Goal: Task Accomplishment & Management: Manage account settings

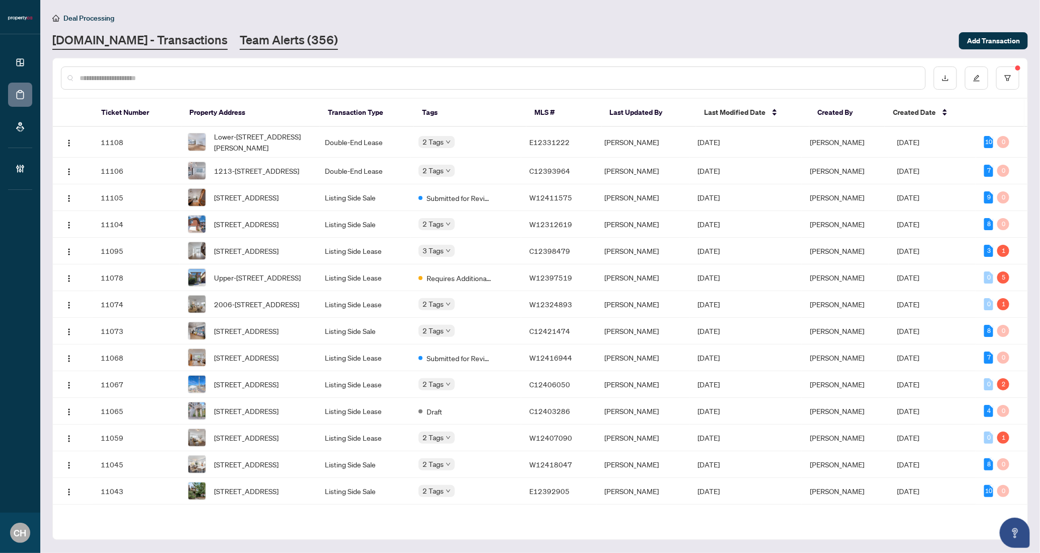
click at [259, 38] on link "Team Alerts (356)" at bounding box center [289, 41] width 98 height 18
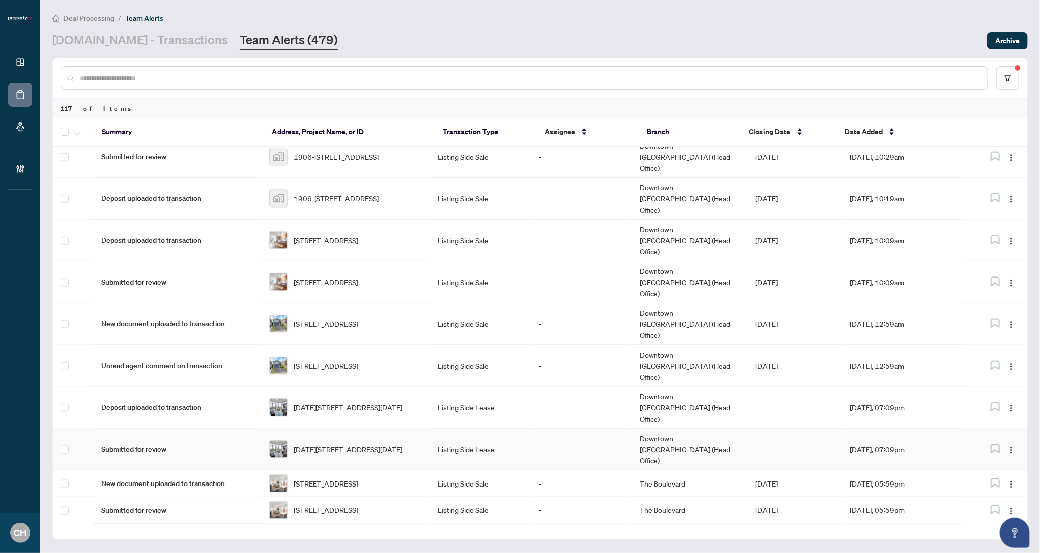
scroll to position [831, 0]
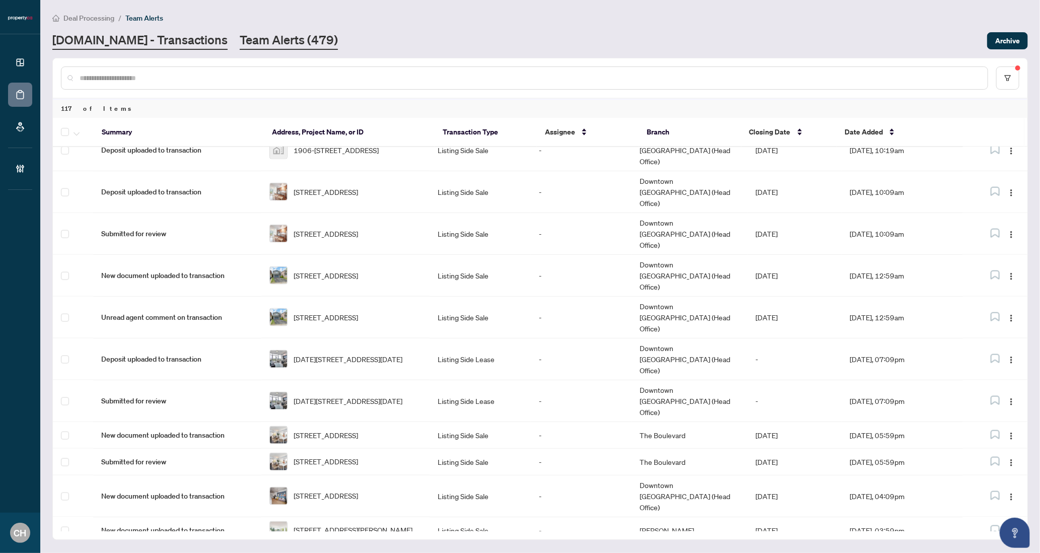
click at [158, 42] on link "[DOMAIN_NAME] - Transactions" at bounding box center [139, 41] width 175 height 18
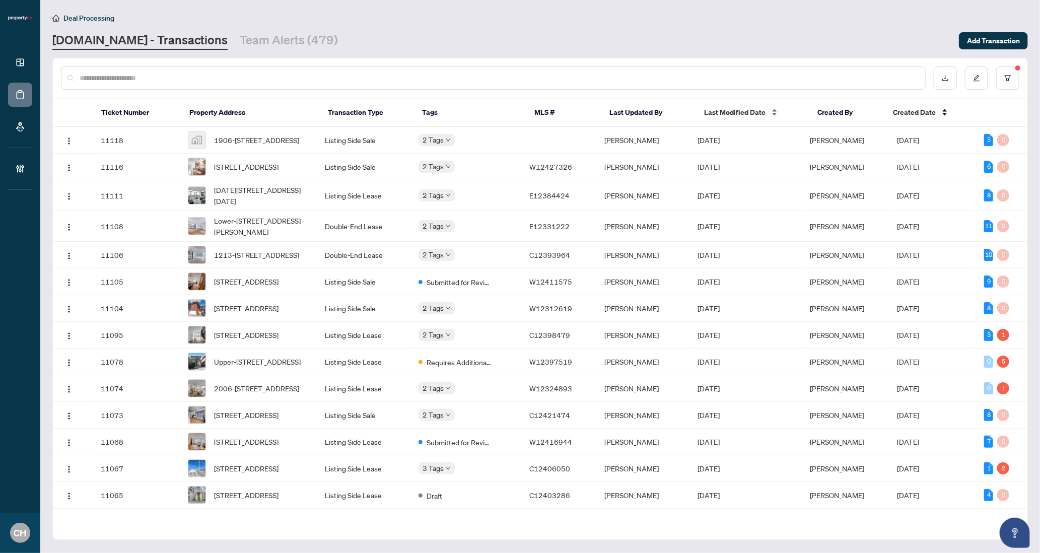
click at [729, 116] on span "Last Modified Date" at bounding box center [734, 112] width 61 height 11
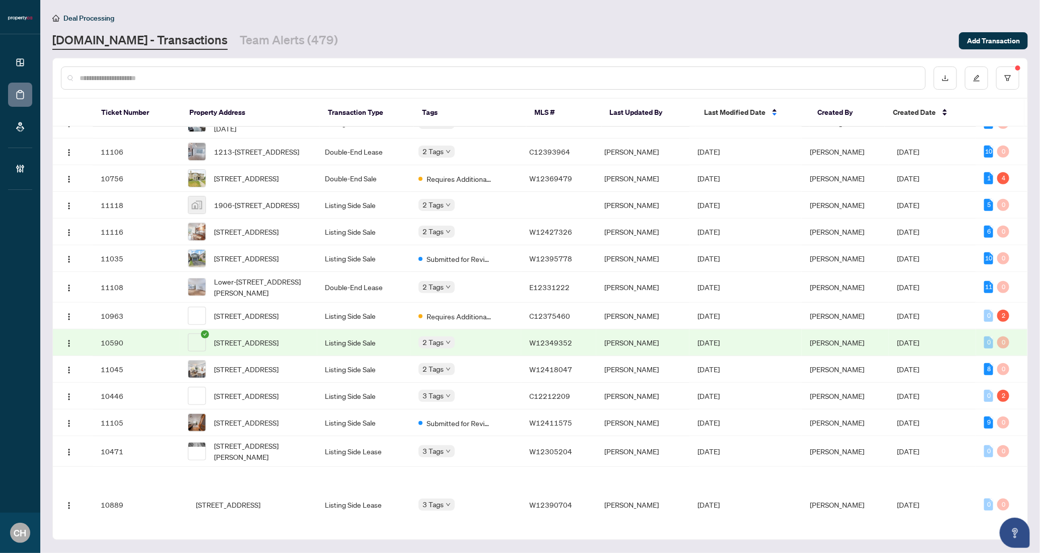
scroll to position [496, 0]
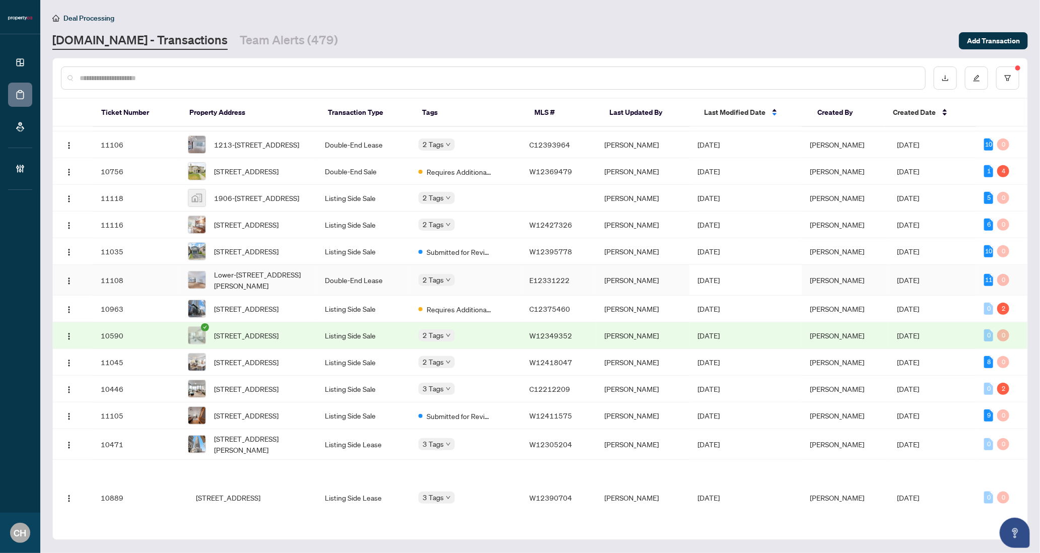
click at [773, 296] on td "[DATE]" at bounding box center [745, 280] width 112 height 31
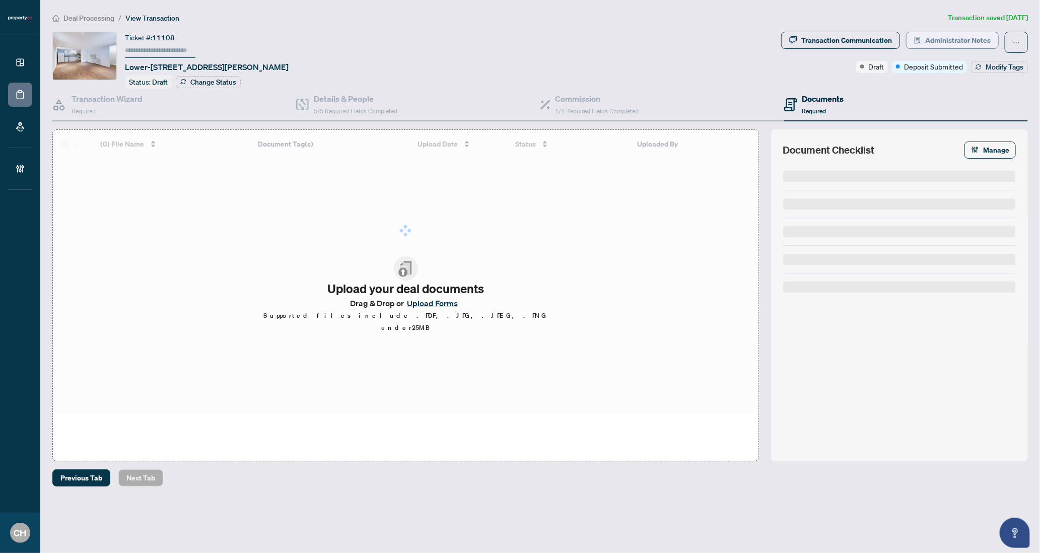
click at [960, 38] on span "Administrator Notes" at bounding box center [957, 40] width 65 height 16
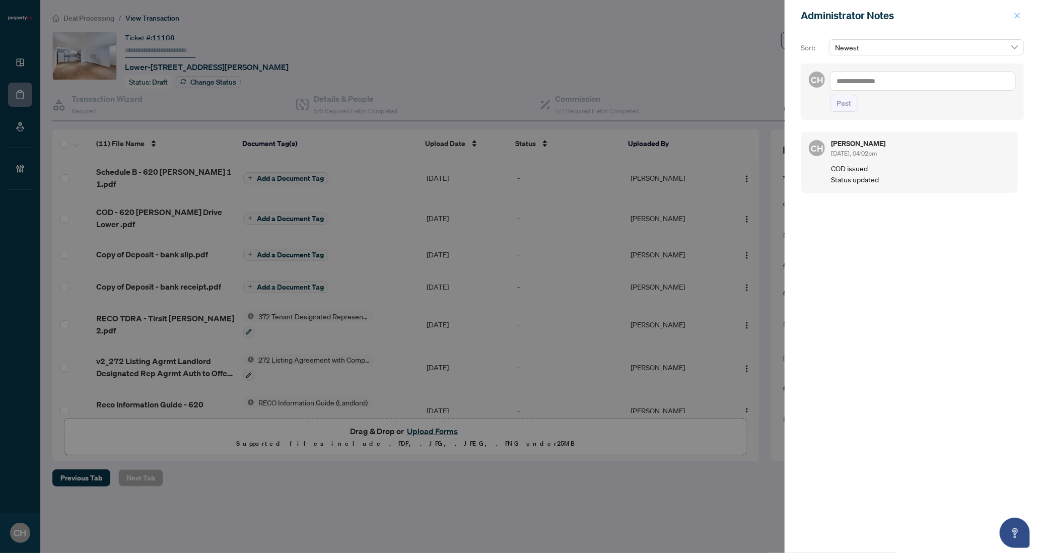
click at [1016, 14] on icon "close" at bounding box center [1016, 15] width 7 height 7
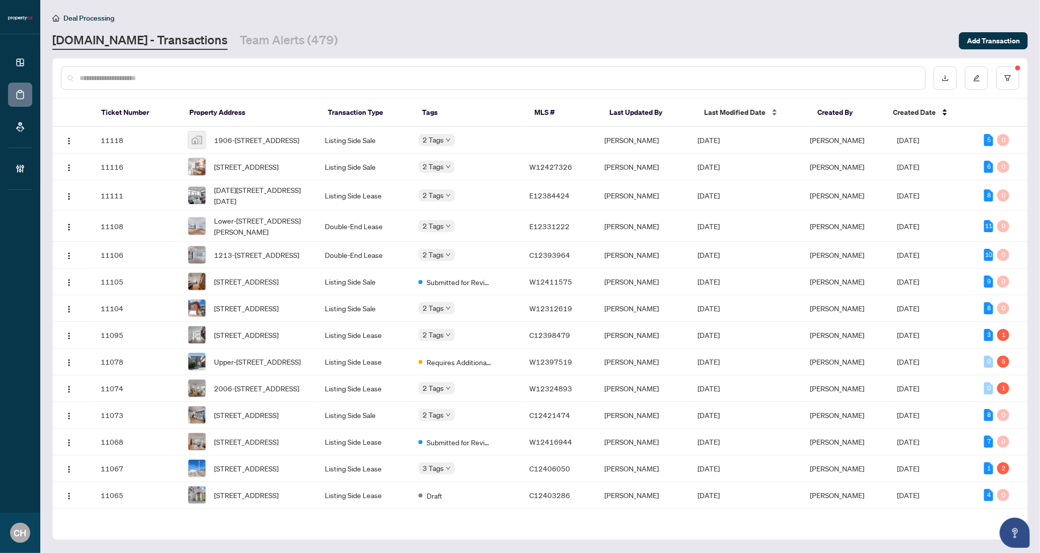
click at [755, 112] on span "Last Modified Date" at bounding box center [734, 112] width 61 height 11
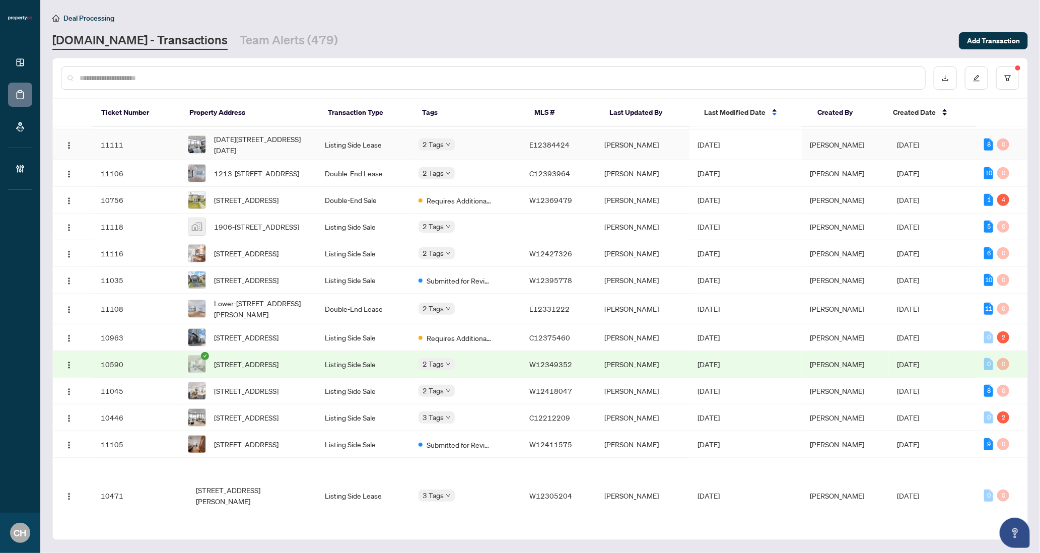
scroll to position [470, 0]
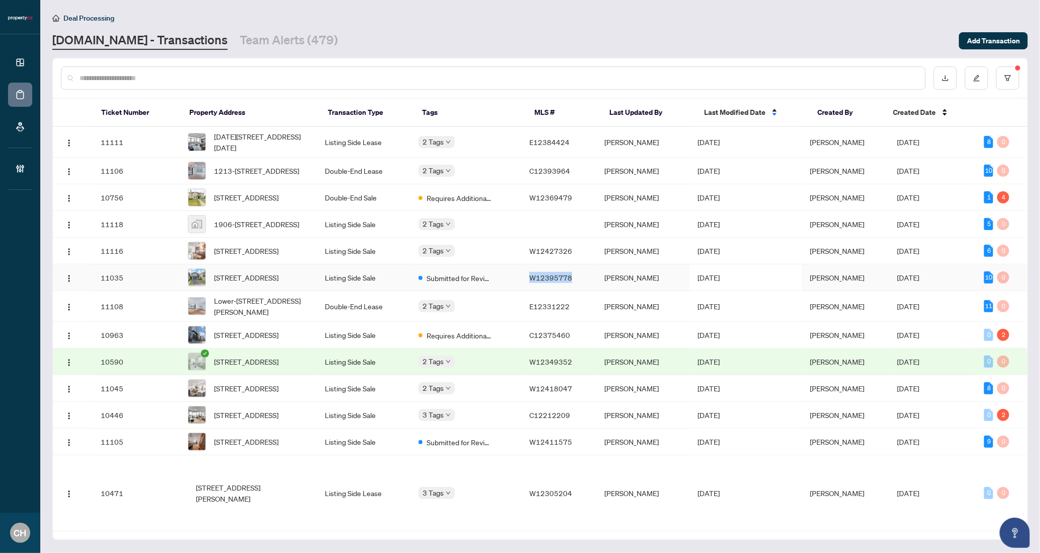
copy span "W12395778"
click at [0, 0] on div "Dashboard Deal Processing Mortgage Referrals Brokerage Management CH [PERSON_NA…" at bounding box center [520, 276] width 1040 height 553
copy span "W12427326"
drag, startPoint x: 572, startPoint y: 315, endPoint x: 507, endPoint y: 21, distance: 300.6
click at [0, 0] on div "Dashboard Deal Processing Mortgage Referrals Brokerage Management CH Clarissa H…" at bounding box center [520, 276] width 1040 height 553
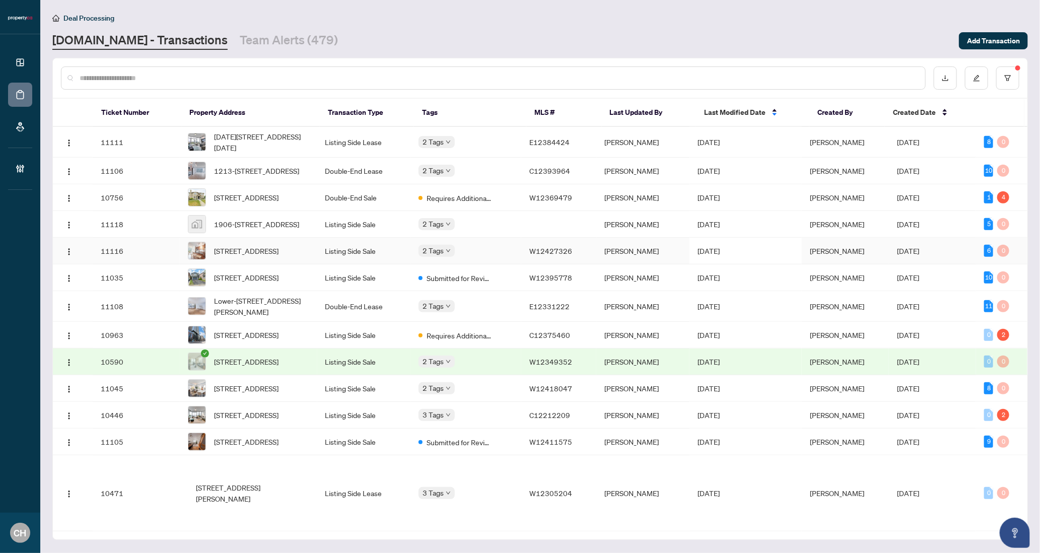
click at [513, 256] on div "2 Tags" at bounding box center [465, 251] width 95 height 12
click at [631, 264] on td "[PERSON_NAME]" at bounding box center [643, 251] width 94 height 27
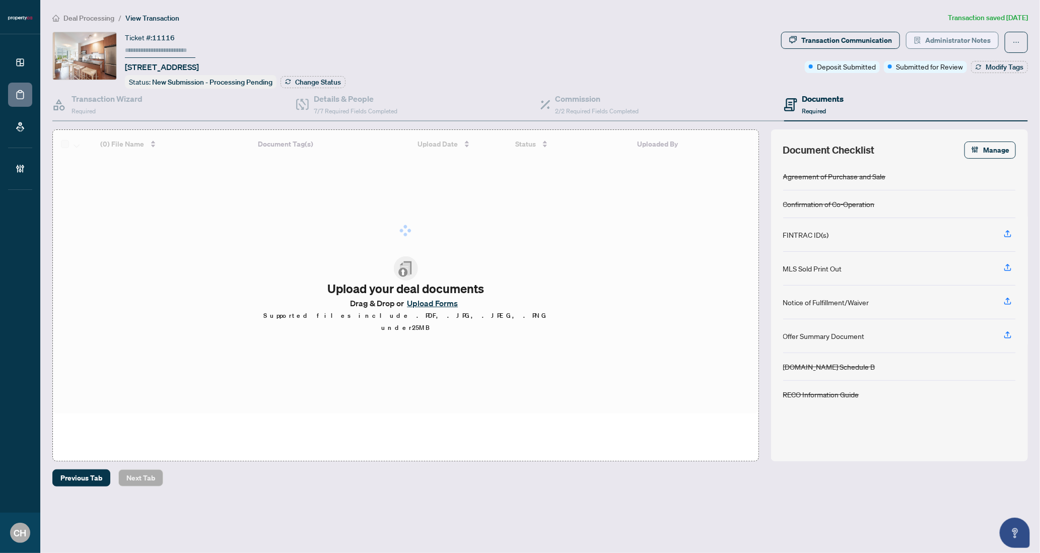
click at [955, 44] on span "Administrator Notes" at bounding box center [957, 40] width 65 height 16
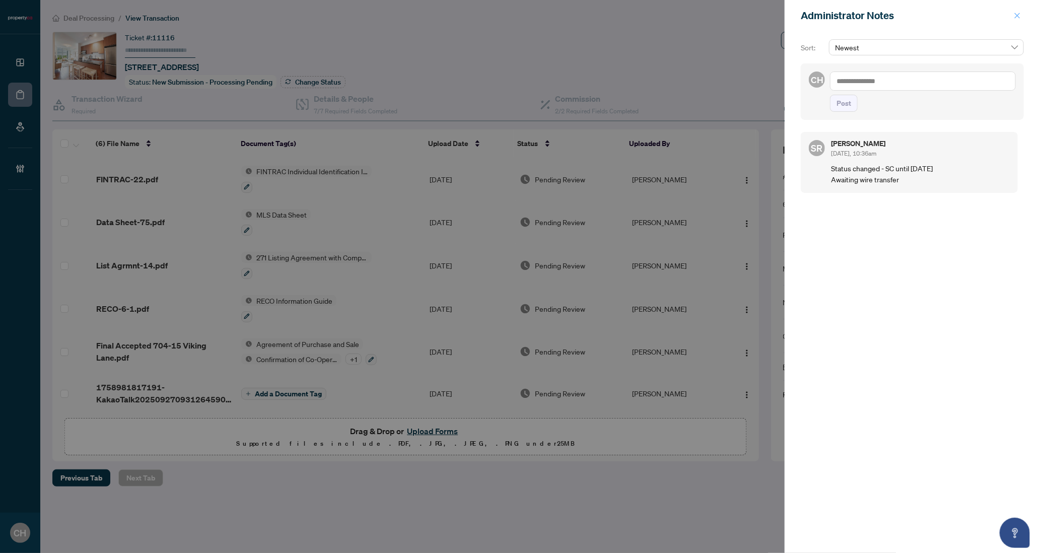
click at [1017, 21] on span "button" at bounding box center [1016, 16] width 7 height 16
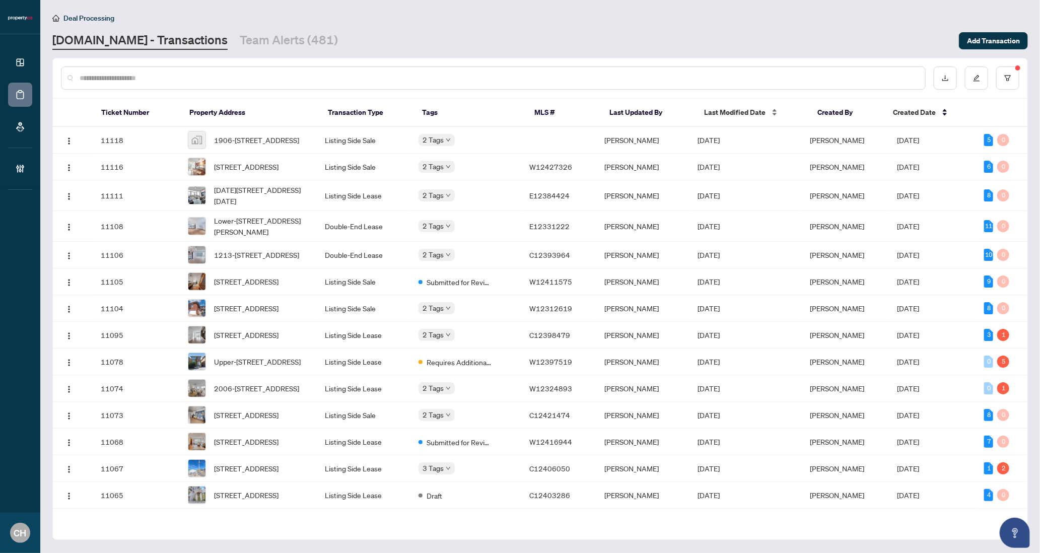
click at [747, 111] on span "Last Modified Date" at bounding box center [734, 112] width 61 height 11
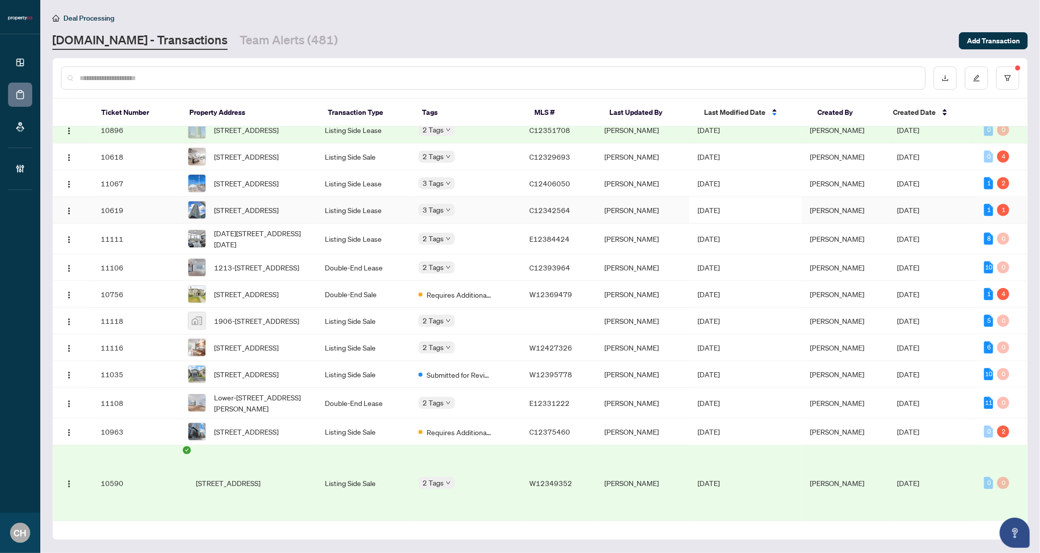
scroll to position [414, 0]
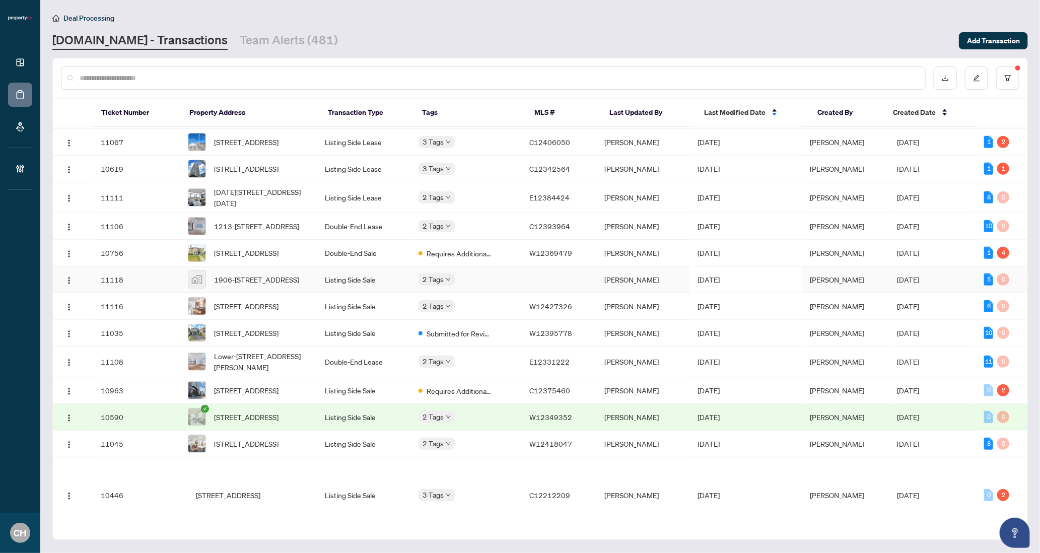
click at [596, 293] on td at bounding box center [558, 279] width 75 height 27
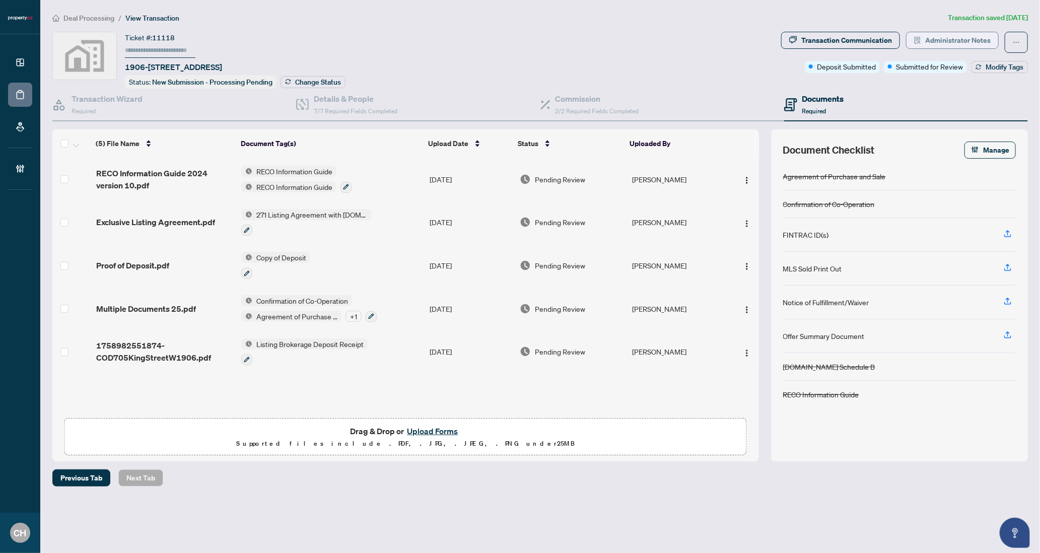
click at [927, 41] on span "Administrator Notes" at bounding box center [957, 40] width 65 height 16
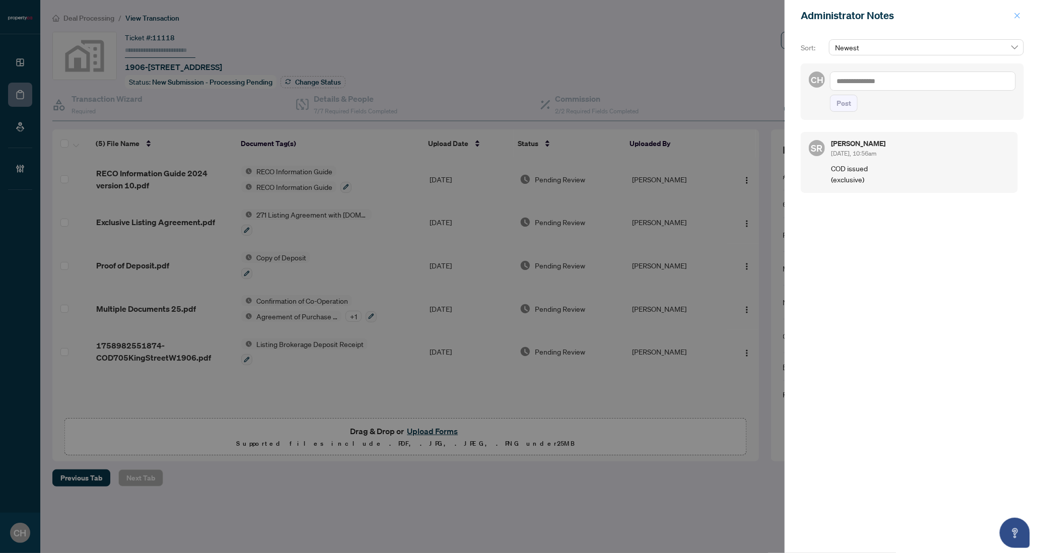
click at [1020, 15] on icon "close" at bounding box center [1016, 15] width 7 height 7
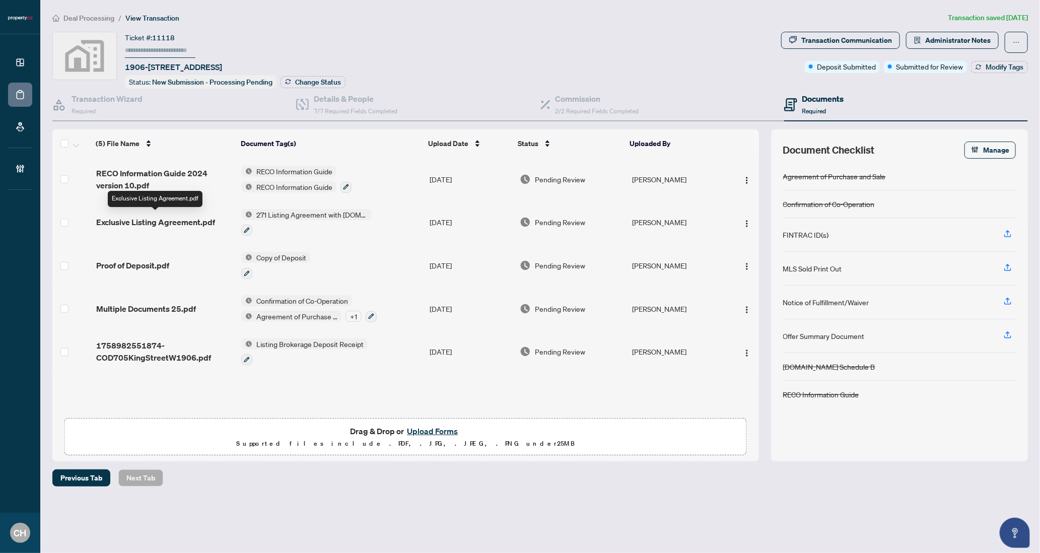
click at [106, 221] on span "Exclusive Listing Agreement.pdf" at bounding box center [155, 222] width 119 height 12
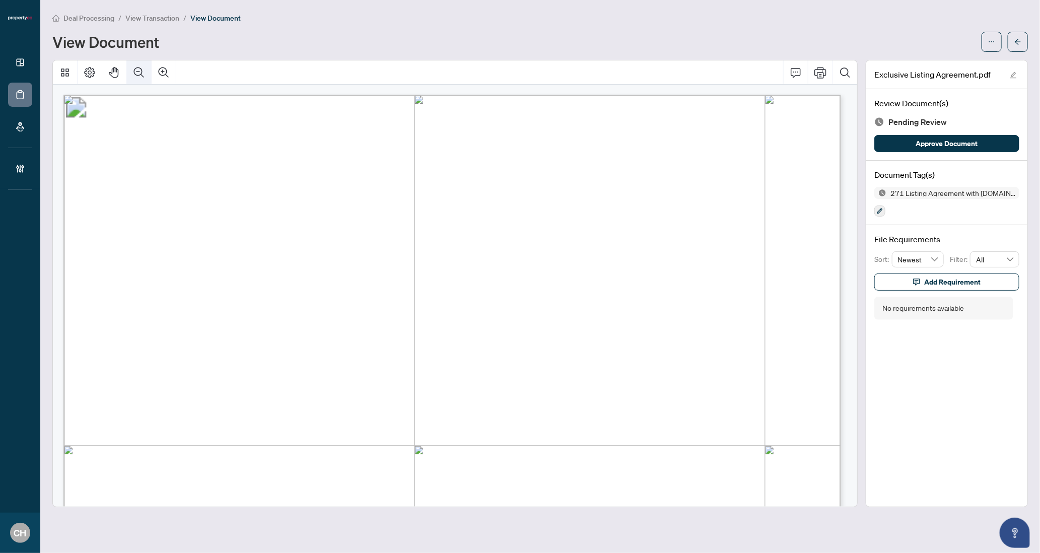
click at [143, 73] on icon "Zoom Out" at bounding box center [139, 72] width 12 height 12
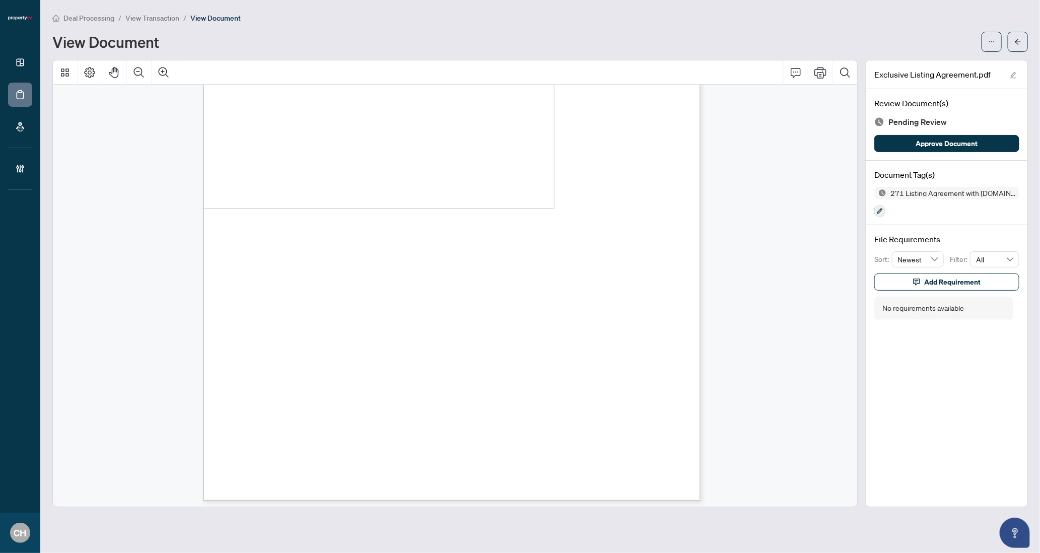
scroll to position [2222, 0]
click at [1015, 38] on icon "arrow-left" at bounding box center [1017, 41] width 7 height 7
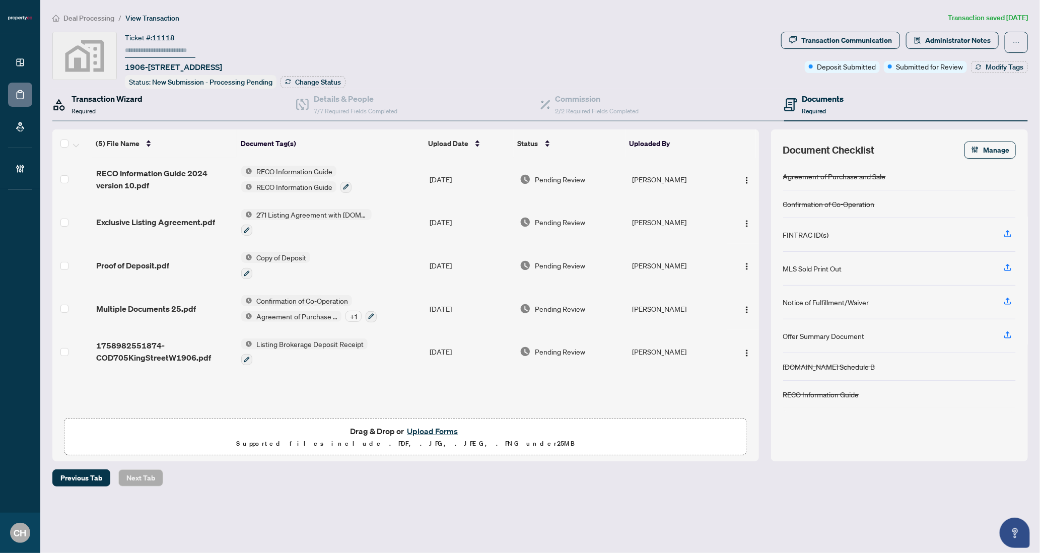
click at [139, 102] on h4 "Transaction Wizard" at bounding box center [106, 99] width 71 height 12
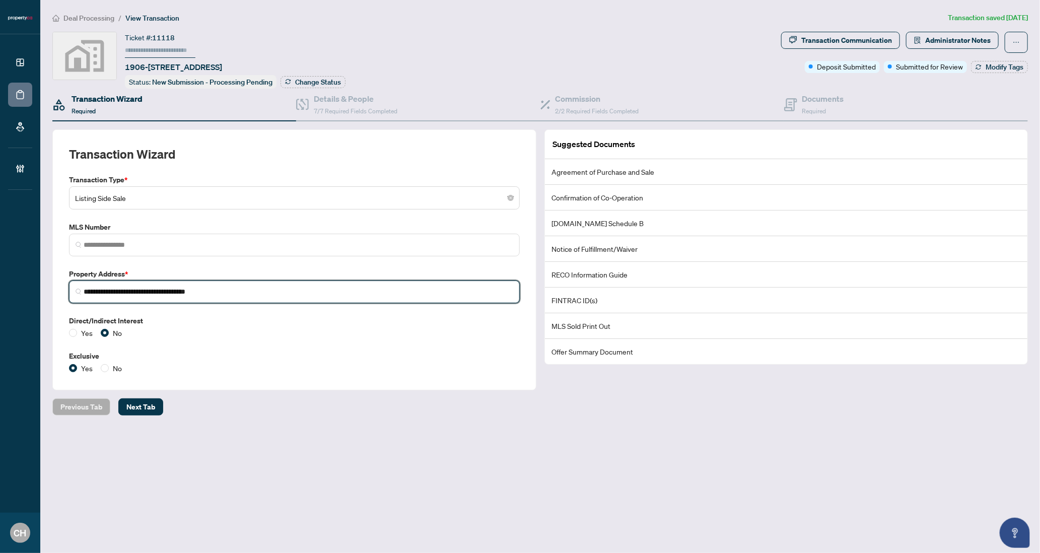
click at [90, 289] on input "**********" at bounding box center [298, 291] width 429 height 11
drag, startPoint x: 90, startPoint y: 289, endPoint x: 106, endPoint y: 290, distance: 16.1
click at [106, 290] on input "**********" at bounding box center [298, 291] width 429 height 11
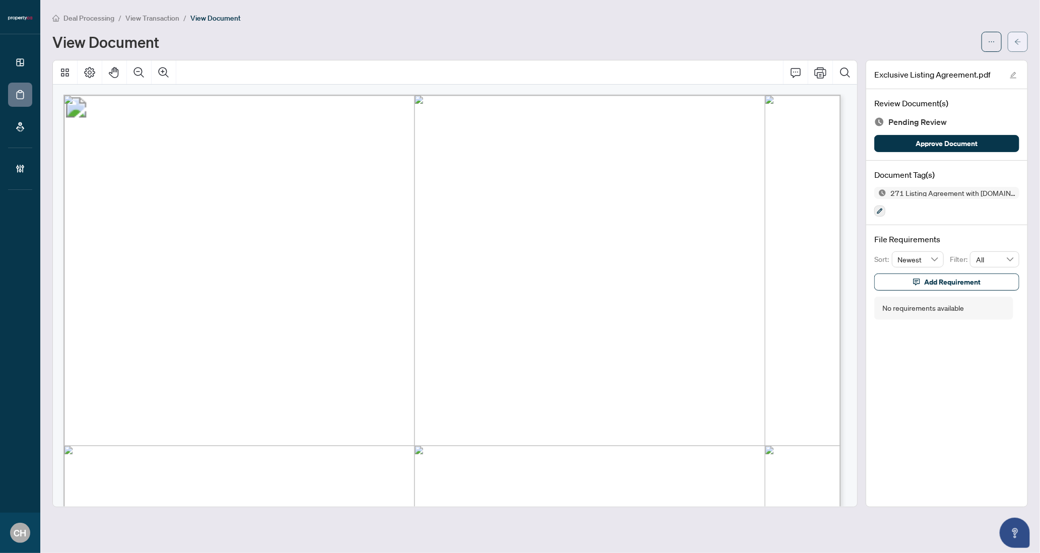
click at [1012, 36] on button "button" at bounding box center [1017, 42] width 20 height 20
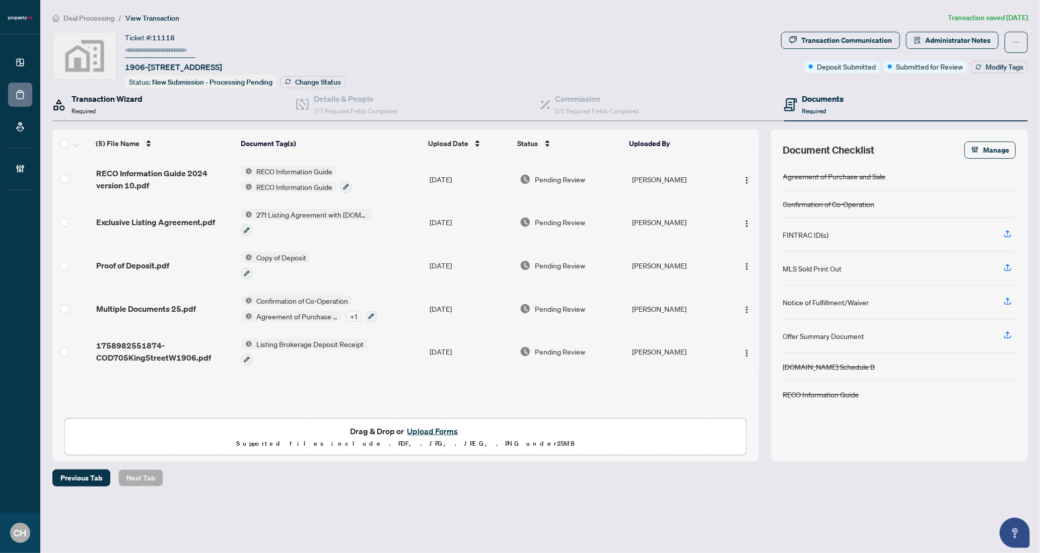
click at [131, 103] on div "Transaction Wizard Required" at bounding box center [106, 105] width 71 height 24
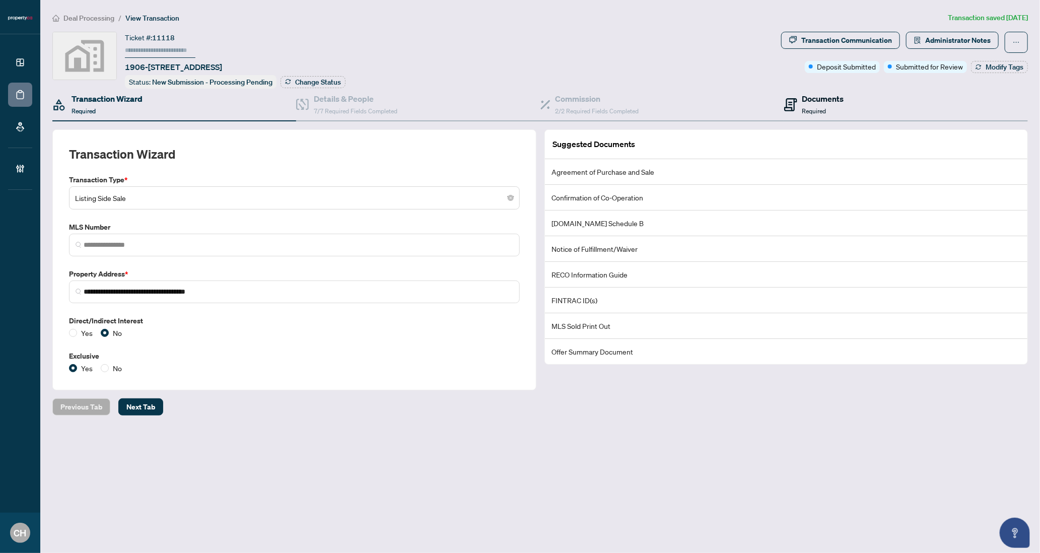
click at [805, 93] on h4 "Documents" at bounding box center [823, 99] width 42 height 12
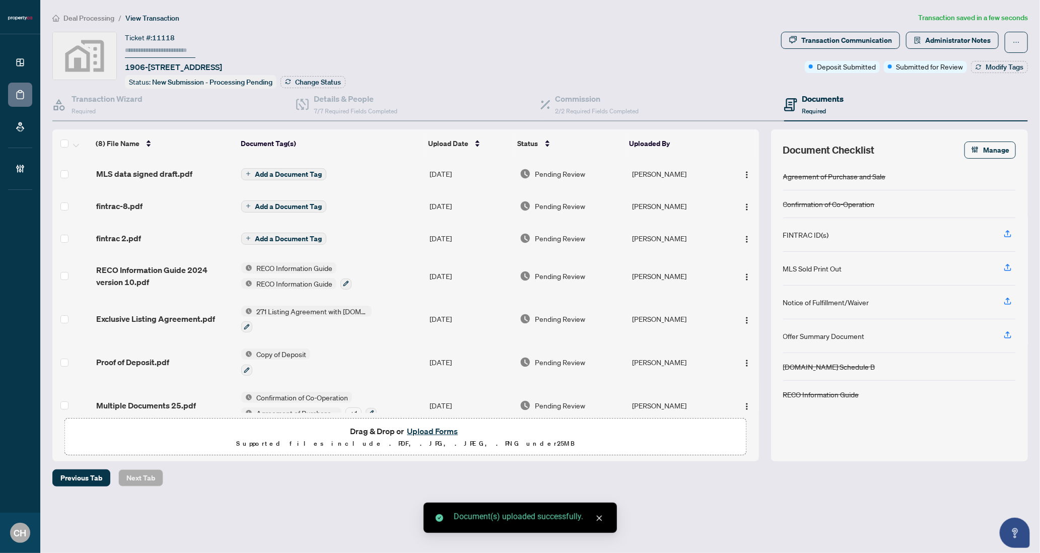
click at [287, 171] on span "Add a Document Tag" at bounding box center [288, 174] width 67 height 7
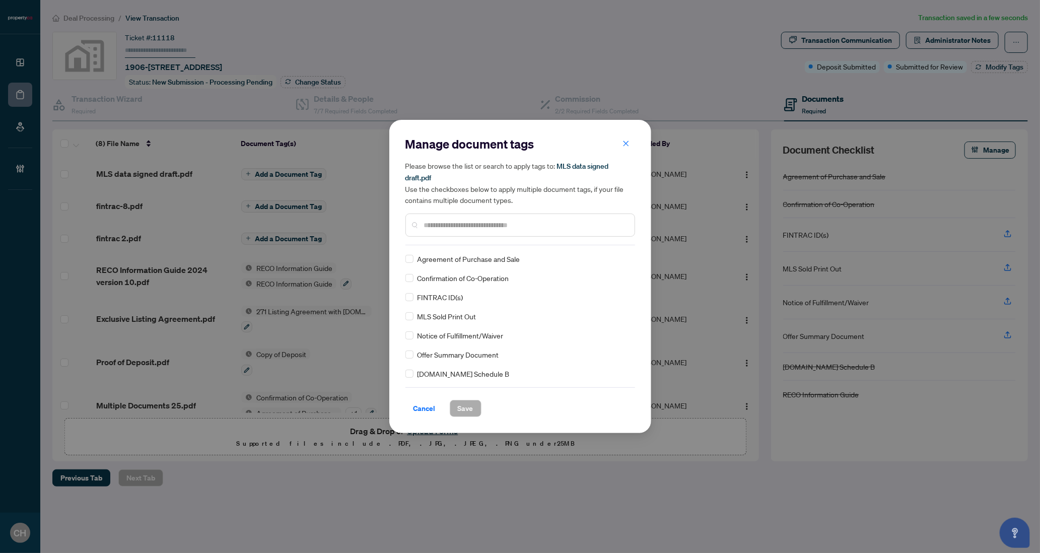
click at [431, 224] on input "text" at bounding box center [525, 225] width 202 height 11
type input "*"
type input "****"
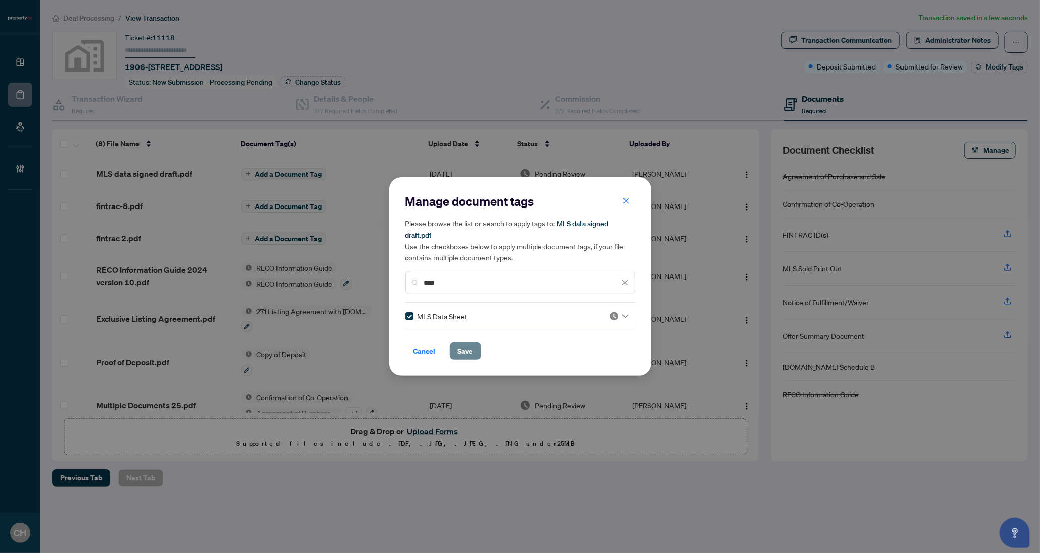
click at [456, 345] on button "Save" at bounding box center [466, 350] width 32 height 17
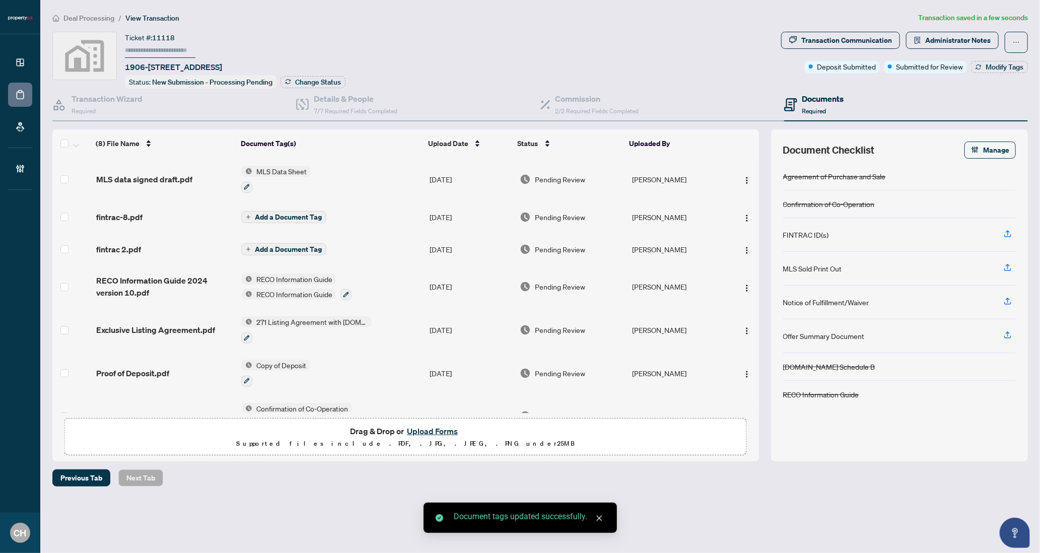
click at [301, 207] on td "Add a Document Tag" at bounding box center [331, 217] width 188 height 32
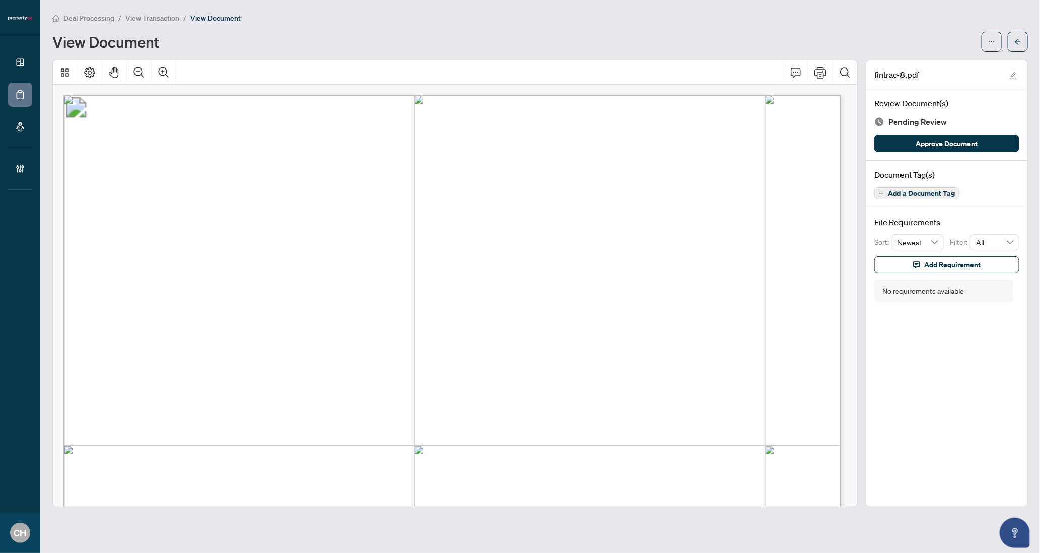
click at [520, 420] on span "CLARA K LEE" at bounding box center [543, 424] width 84 height 13
click at [1020, 41] on icon "arrow-left" at bounding box center [1017, 42] width 6 height 6
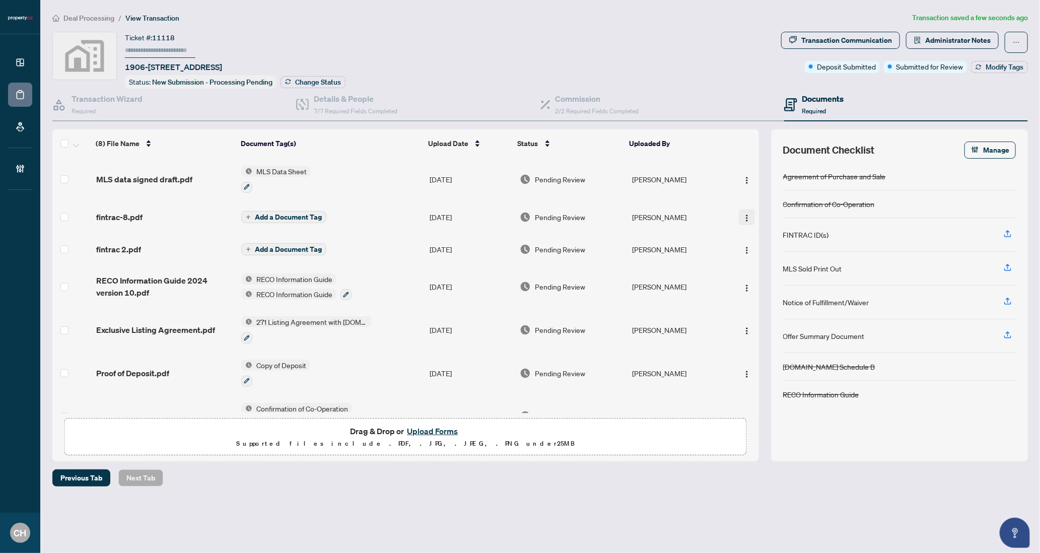
click at [743, 214] on img "button" at bounding box center [747, 218] width 8 height 8
click at [764, 313] on span "Rename" at bounding box center [792, 314] width 96 height 11
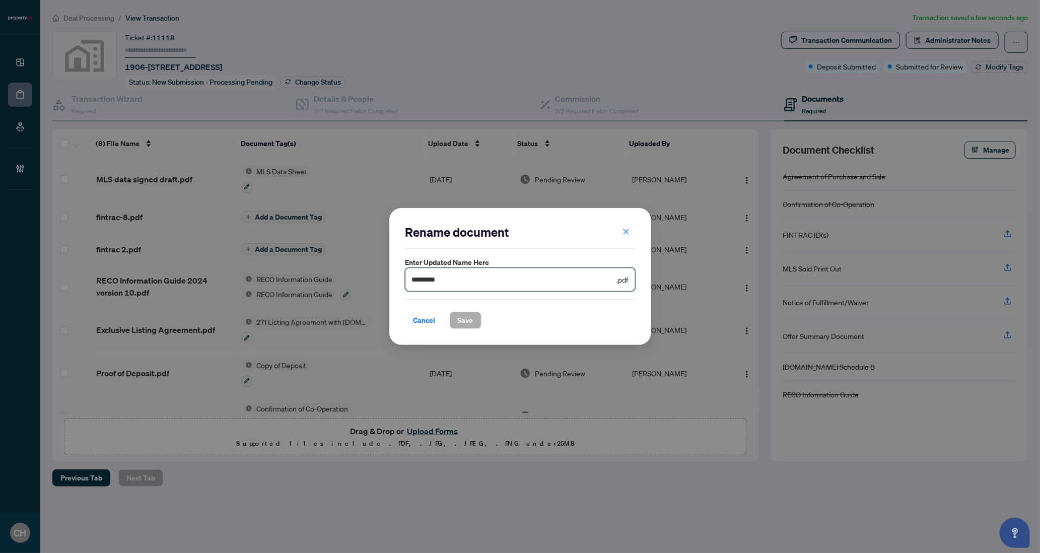
click at [478, 278] on input "*********" at bounding box center [513, 279] width 203 height 11
paste input "*****"
type input "**********"
click at [469, 314] on span "Save" at bounding box center [466, 320] width 16 height 16
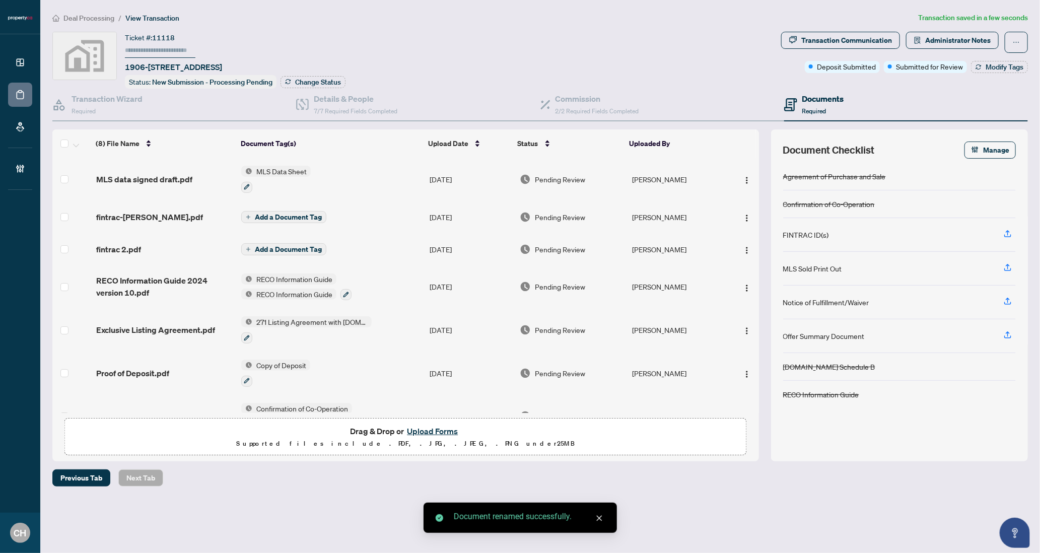
click at [293, 213] on span "Add a Document Tag" at bounding box center [288, 216] width 67 height 7
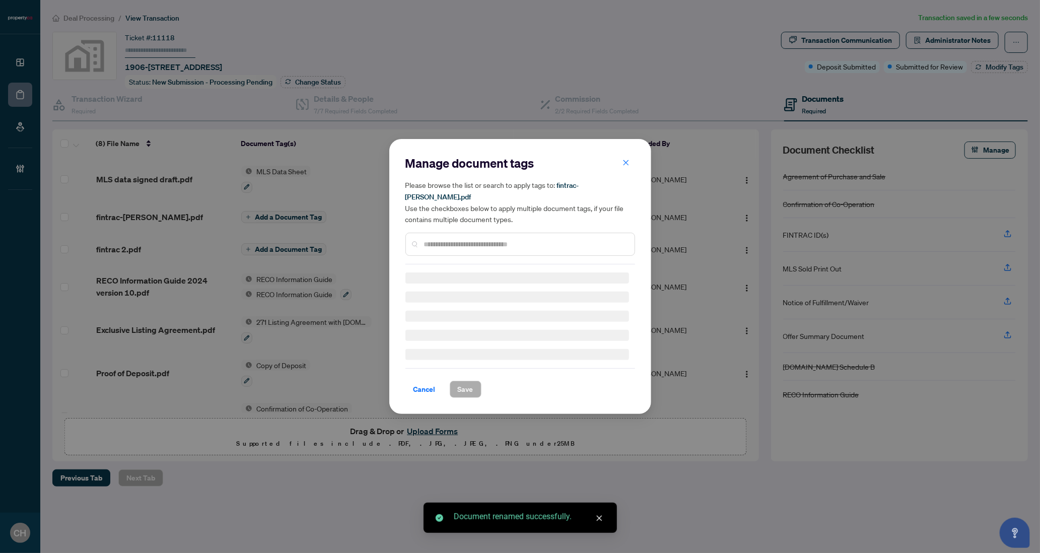
click at [582, 233] on div at bounding box center [520, 244] width 230 height 23
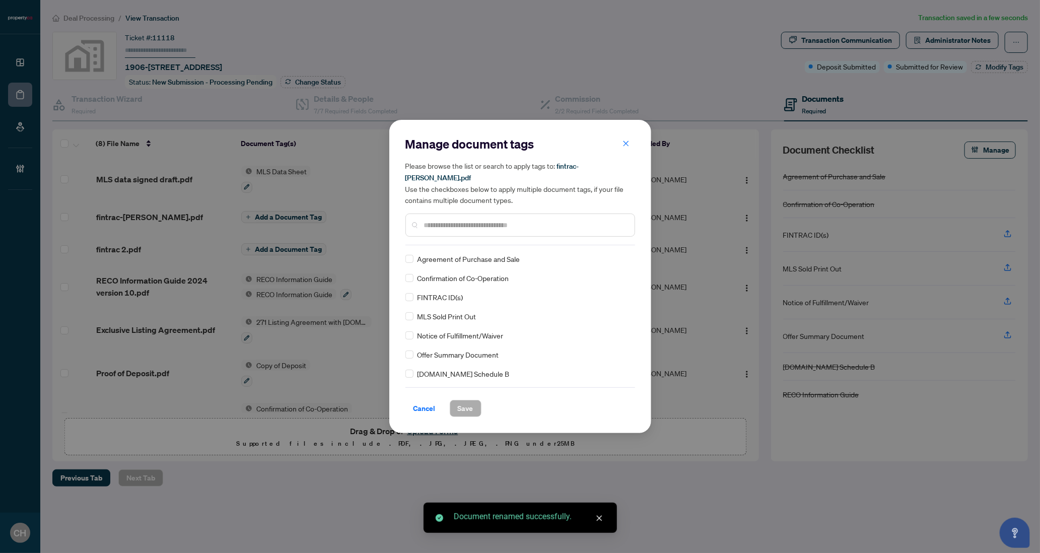
click at [567, 221] on input "text" at bounding box center [525, 225] width 202 height 11
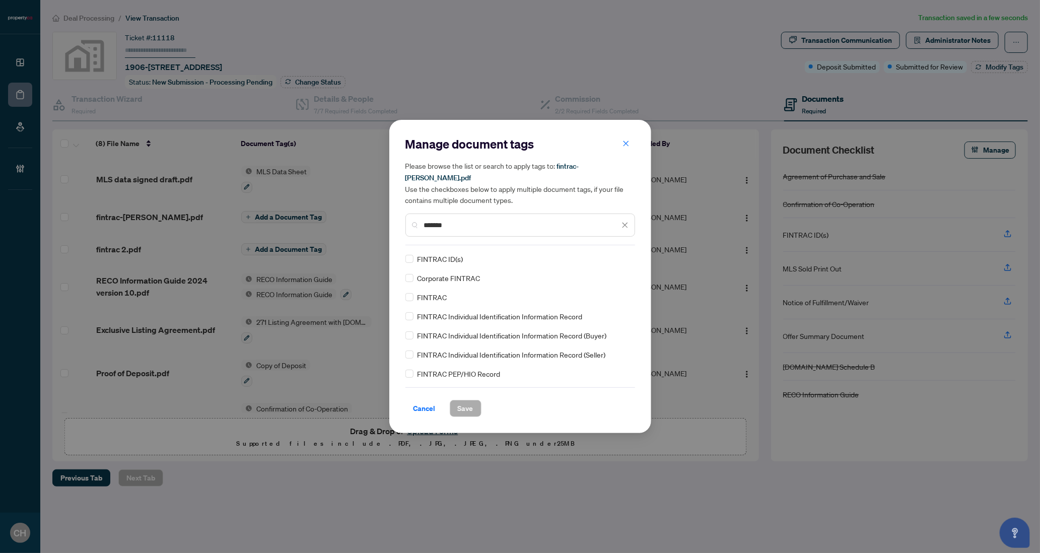
type input "*******"
click at [462, 400] on span "Save" at bounding box center [466, 408] width 16 height 16
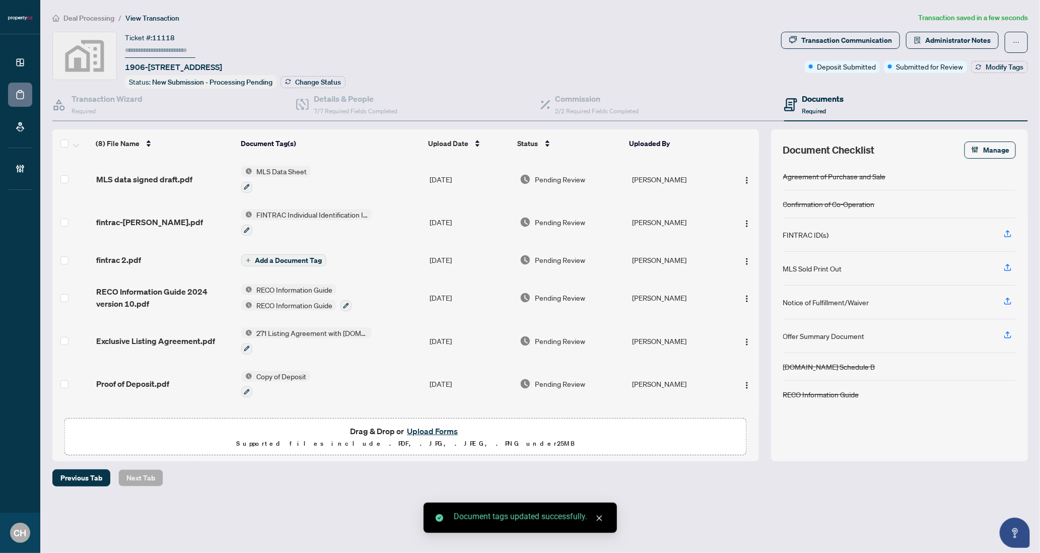
click at [374, 251] on td "Add a Document Tag" at bounding box center [331, 260] width 188 height 32
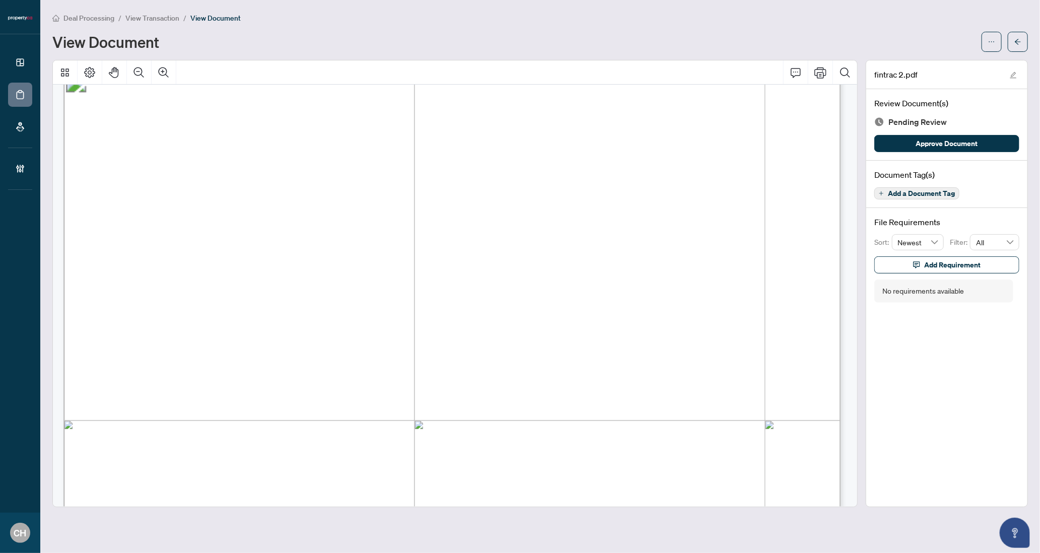
scroll to position [27, 0]
click at [485, 397] on span "MICHAEL PHILIP MAHONEY" at bounding box center [507, 397] width 86 height 13
click at [1009, 41] on button "button" at bounding box center [1017, 42] width 20 height 20
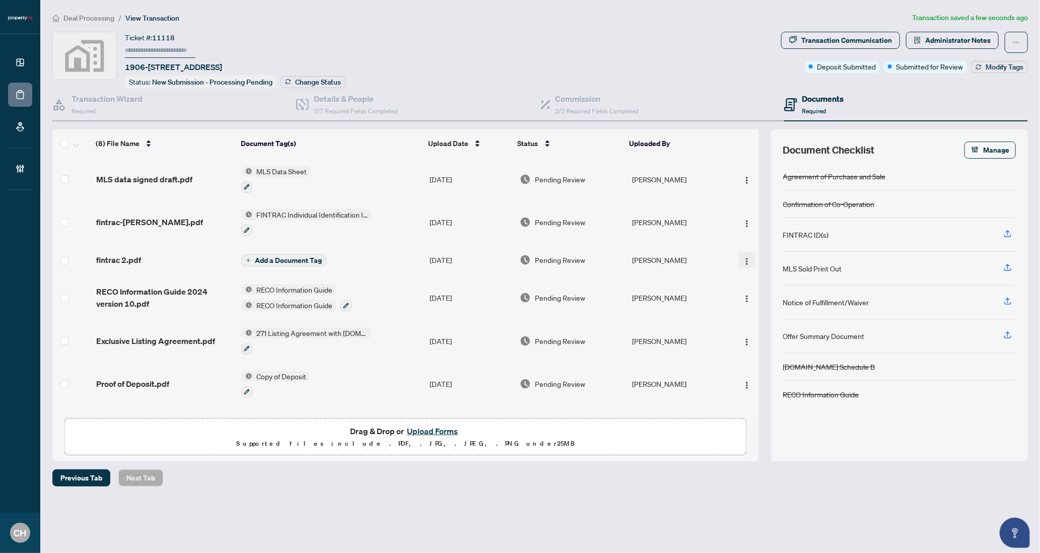
click at [743, 257] on img "button" at bounding box center [747, 261] width 8 height 8
click at [776, 357] on span "Rename" at bounding box center [792, 357] width 96 height 11
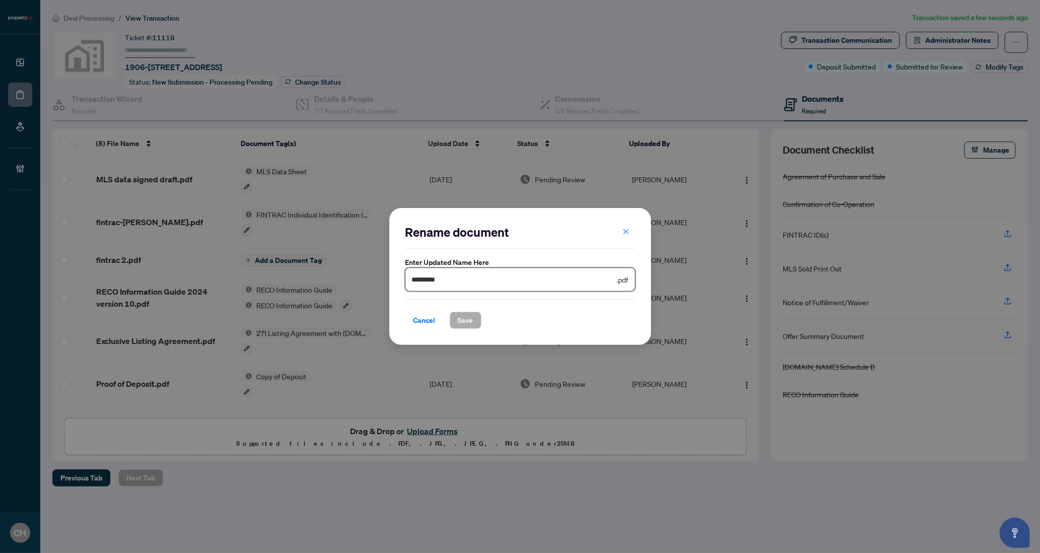
click at [507, 275] on input "*********" at bounding box center [513, 279] width 203 height 11
paste input "********"
type input "**********"
click at [473, 321] on button "Save" at bounding box center [466, 320] width 32 height 17
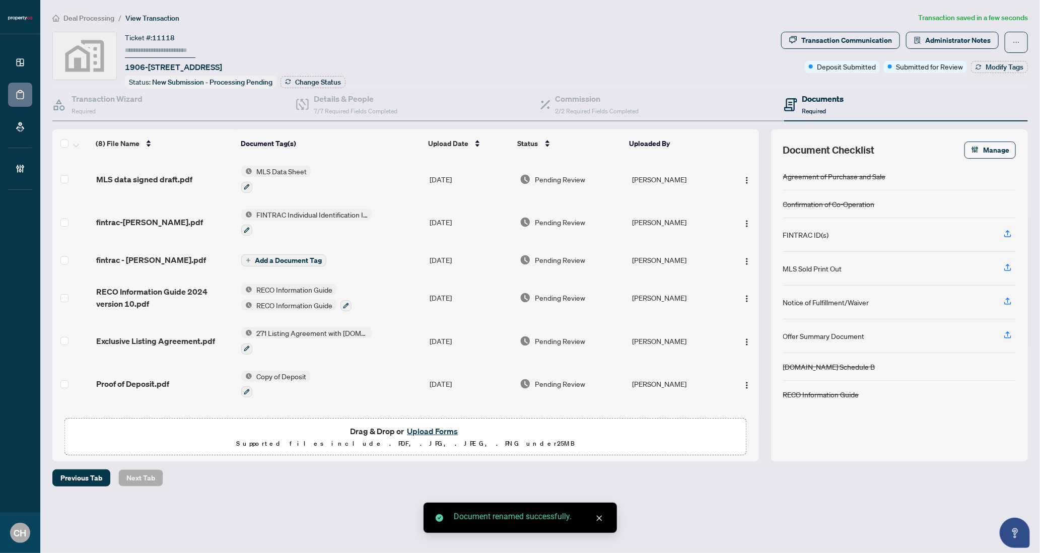
click at [303, 257] on span "Add a Document Tag" at bounding box center [288, 260] width 67 height 7
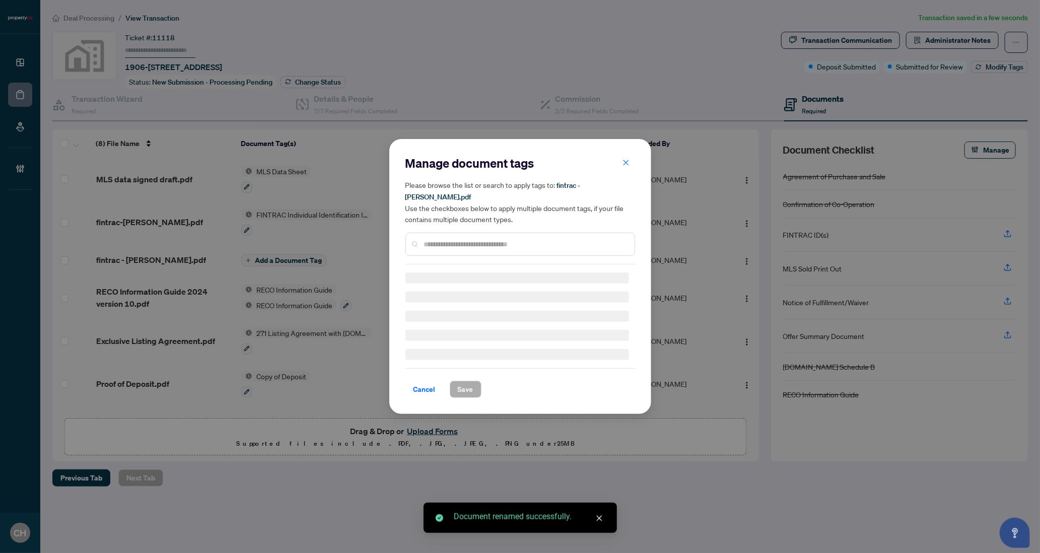
click at [522, 239] on input "text" at bounding box center [525, 244] width 202 height 11
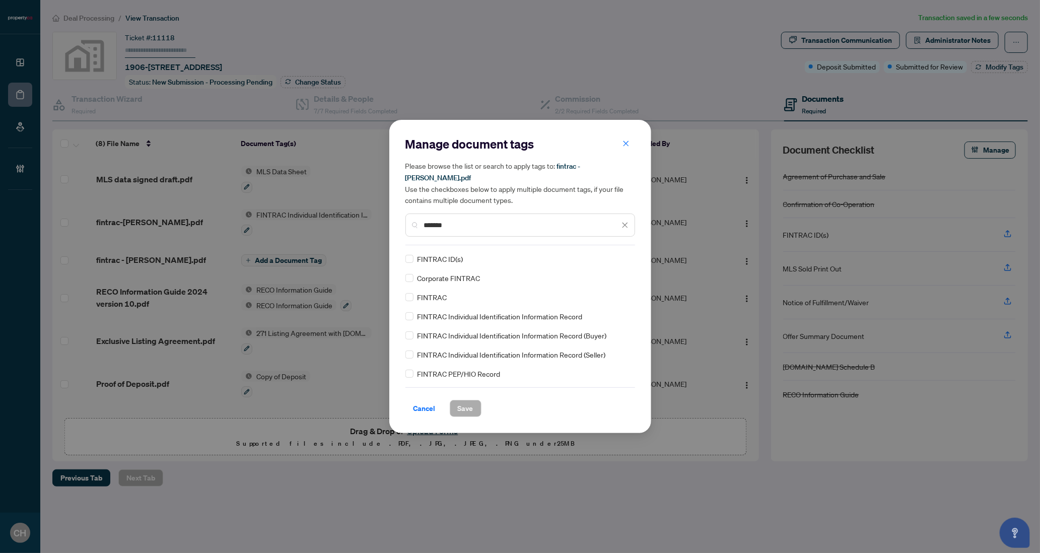
type input "*******"
click at [416, 312] on div "FINTRAC Individual Identification Information Record" at bounding box center [517, 316] width 224 height 11
click at [461, 409] on span "Save" at bounding box center [466, 408] width 16 height 16
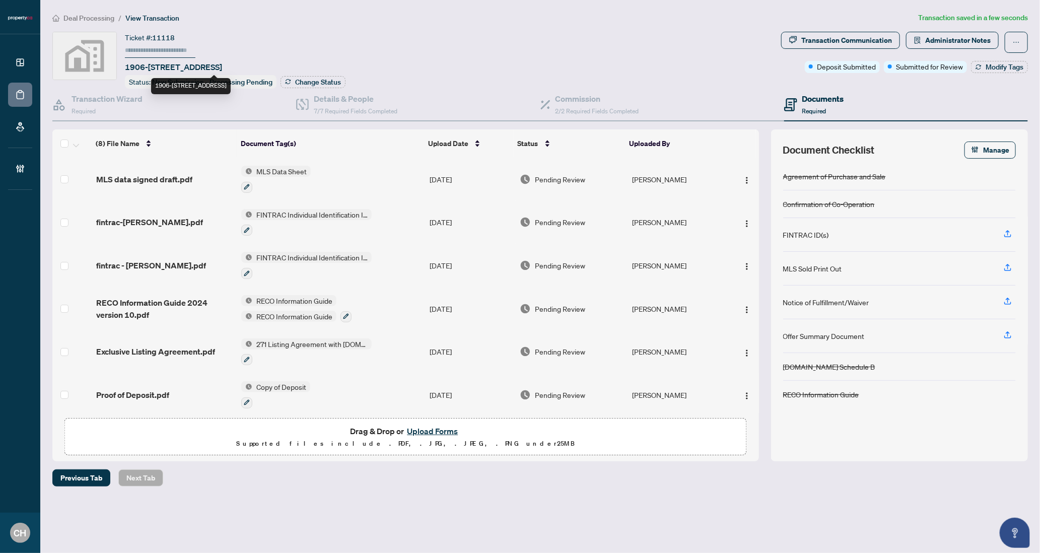
copy span "705 King St W #1906"
click at [0, 0] on div "Dashboard Deal Processing Mortgage Referrals Brokerage Management CH Clarissa H…" at bounding box center [520, 276] width 1040 height 553
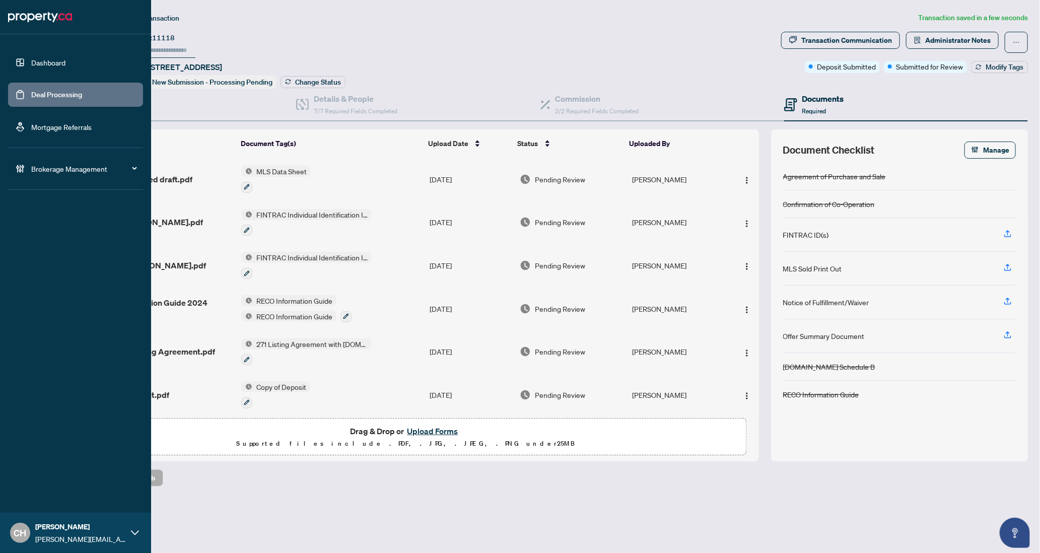
click at [32, 92] on link "Deal Processing" at bounding box center [56, 94] width 51 height 9
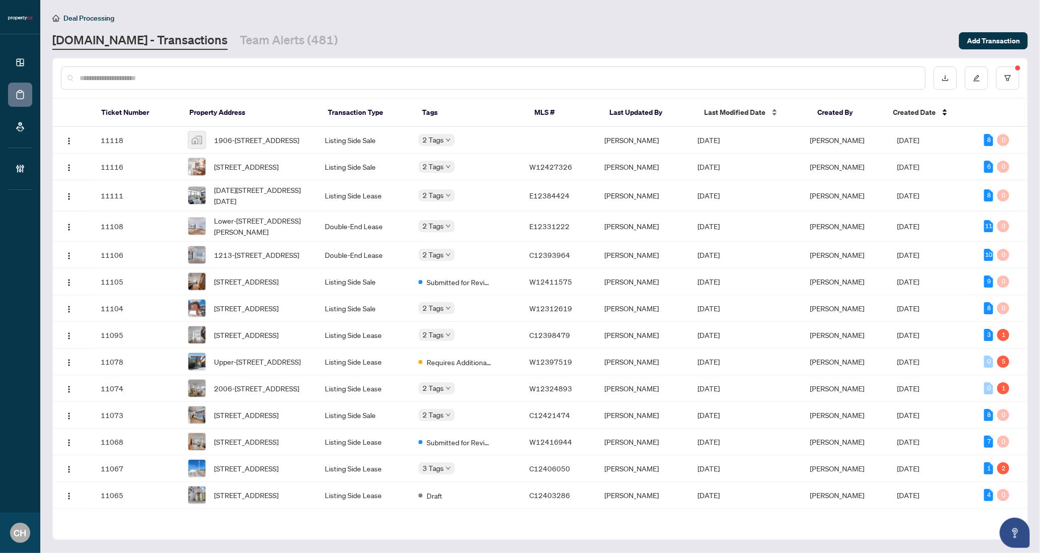
click at [737, 117] on div "Last Modified Date" at bounding box center [752, 112] width 97 height 11
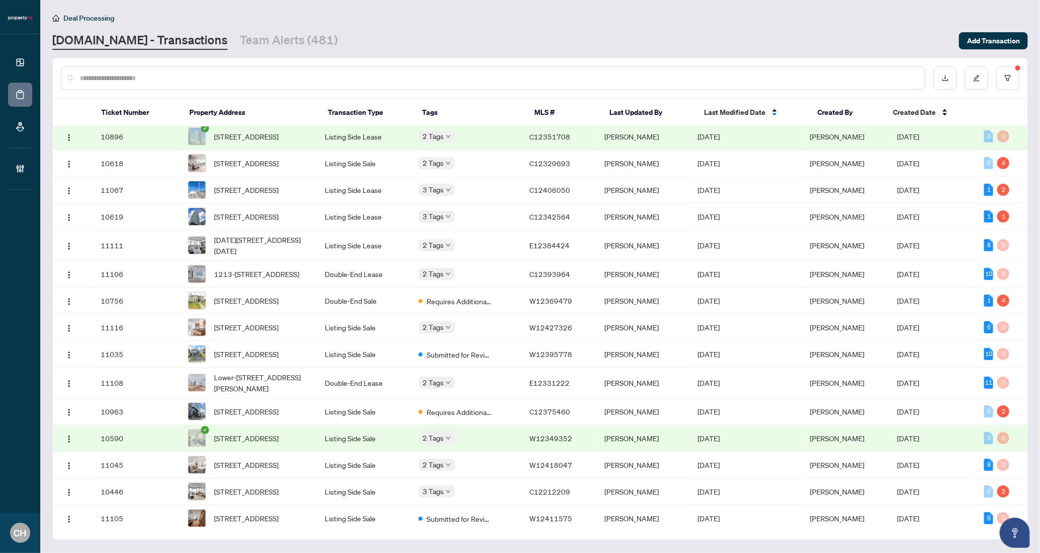
scroll to position [394, 0]
drag, startPoint x: 533, startPoint y: 329, endPoint x: 572, endPoint y: 330, distance: 39.8
click at [572, 286] on td "C12393964" at bounding box center [558, 273] width 75 height 27
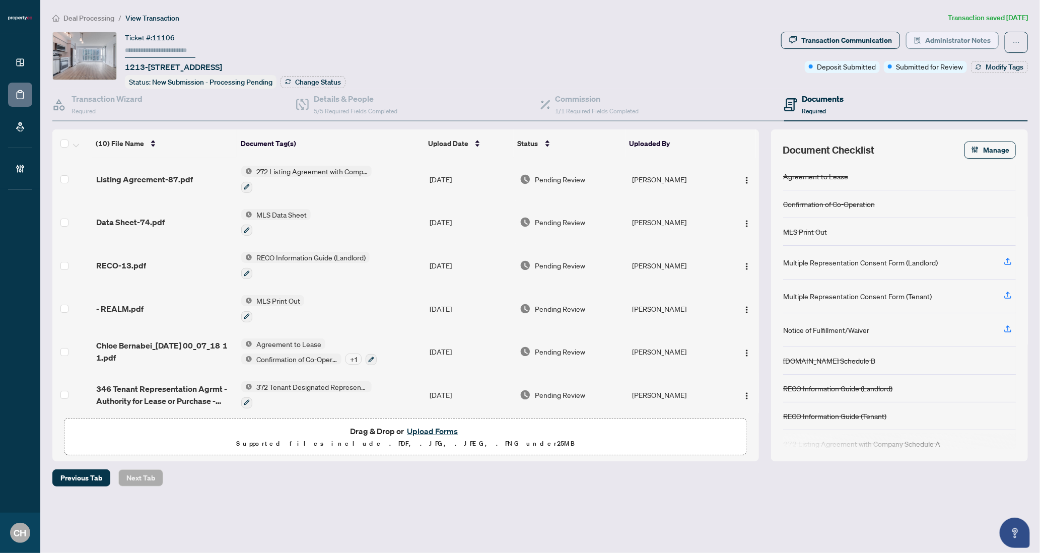
click at [943, 43] on span "Administrator Notes" at bounding box center [957, 40] width 65 height 16
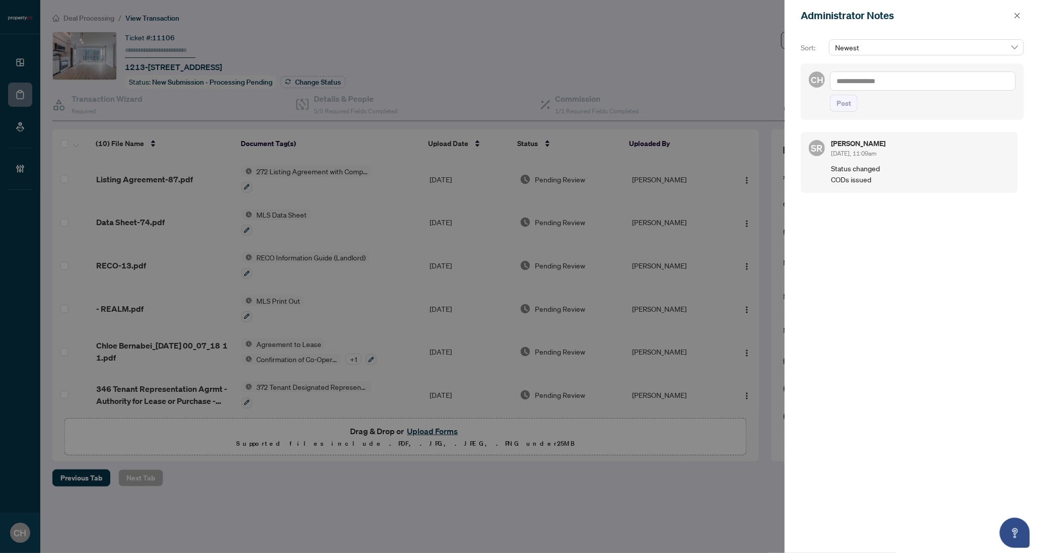
click at [1013, 23] on div "Administrator Notes" at bounding box center [911, 15] width 255 height 31
click at [1015, 19] on icon "close" at bounding box center [1016, 15] width 7 height 7
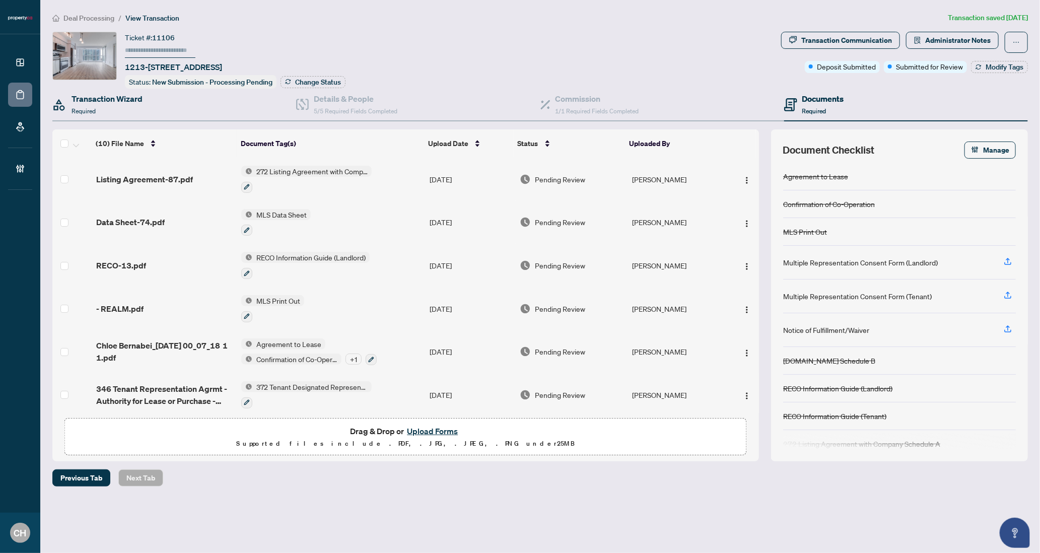
click at [113, 116] on div "Transaction Wizard Required" at bounding box center [174, 105] width 244 height 33
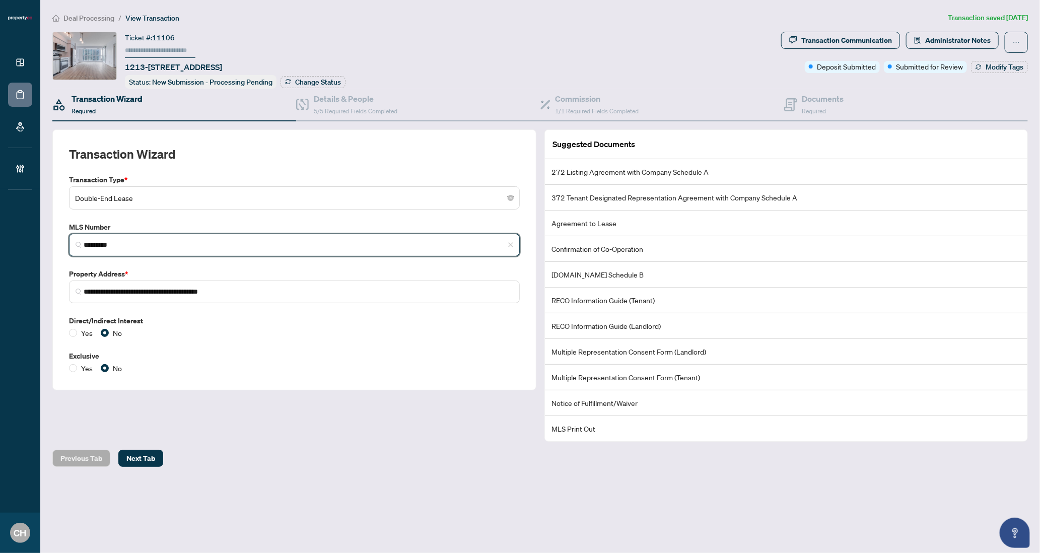
click at [100, 241] on input "*********" at bounding box center [298, 245] width 429 height 11
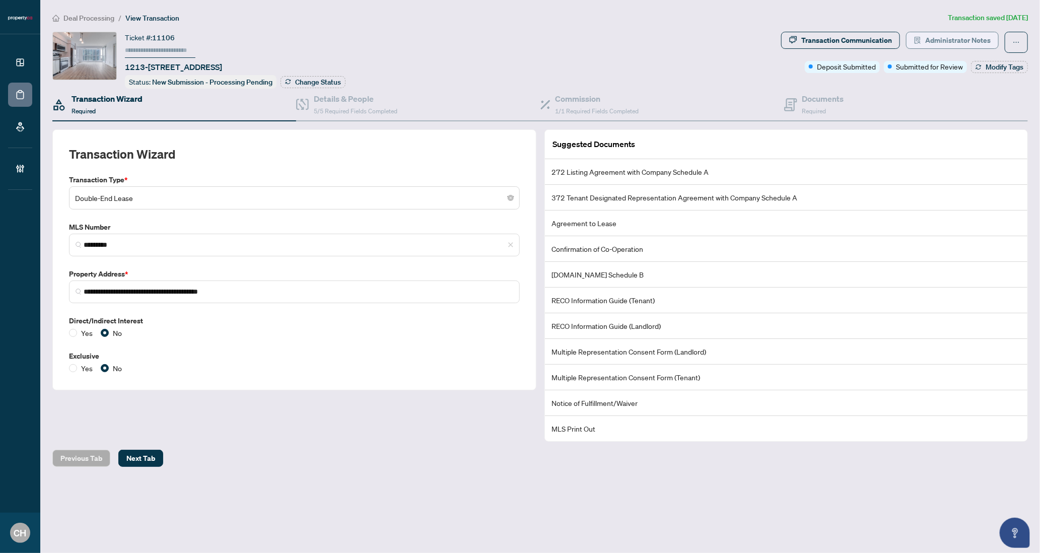
click at [911, 38] on button "Administrator Notes" at bounding box center [952, 40] width 93 height 17
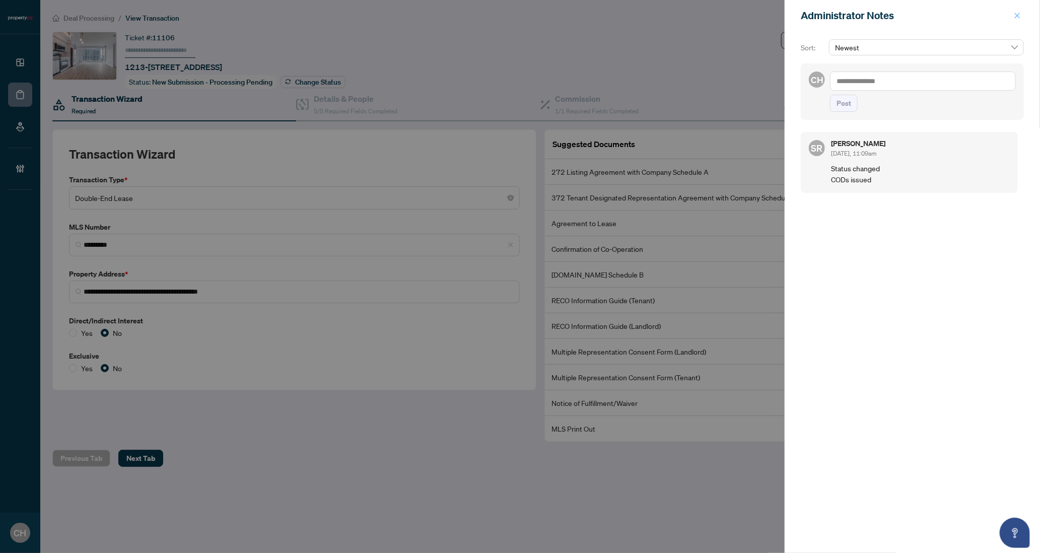
click at [1020, 17] on icon "close" at bounding box center [1016, 15] width 7 height 7
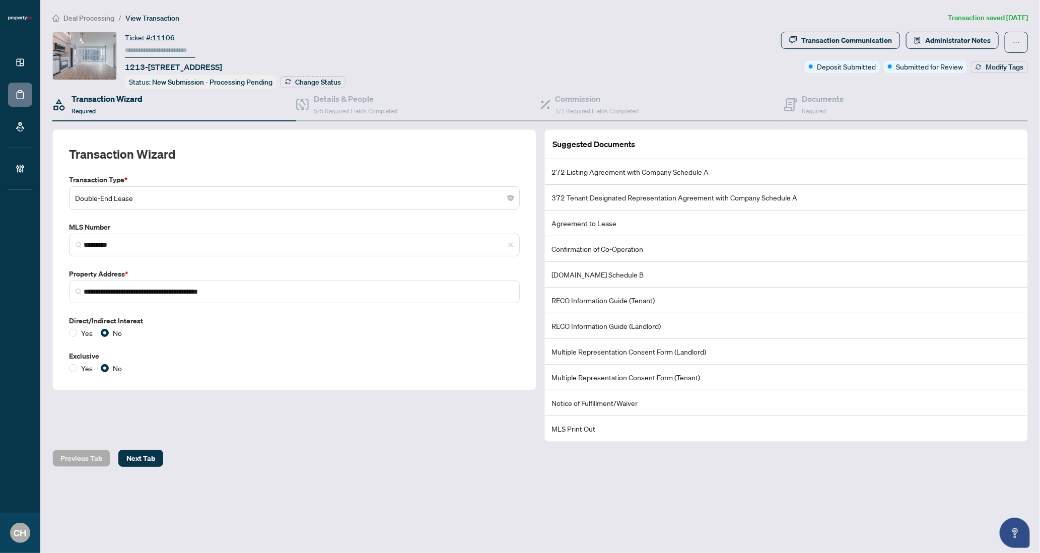
click at [134, 110] on div "Transaction Wizard Required" at bounding box center [106, 105] width 71 height 24
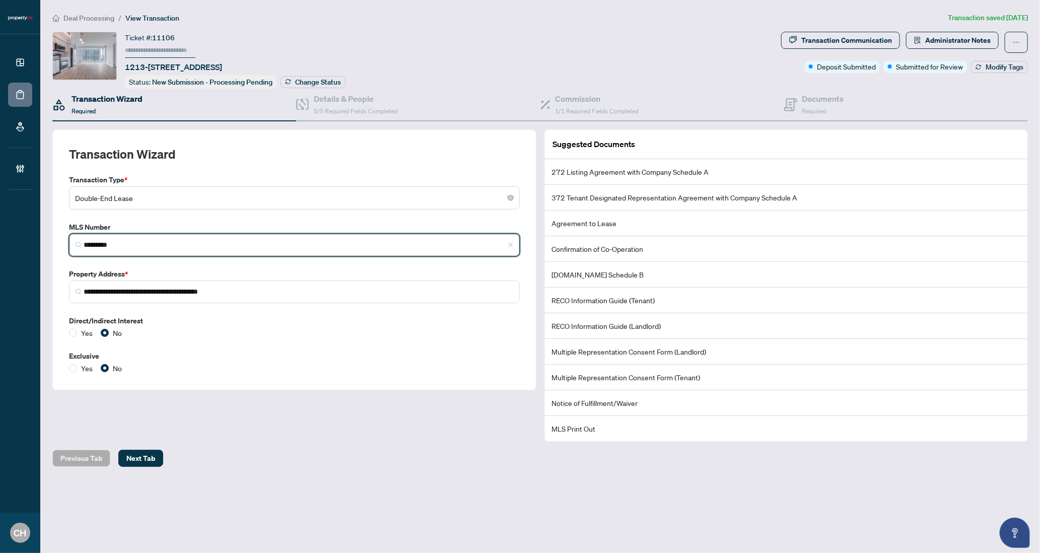
click at [92, 243] on input "*********" at bounding box center [298, 245] width 429 height 11
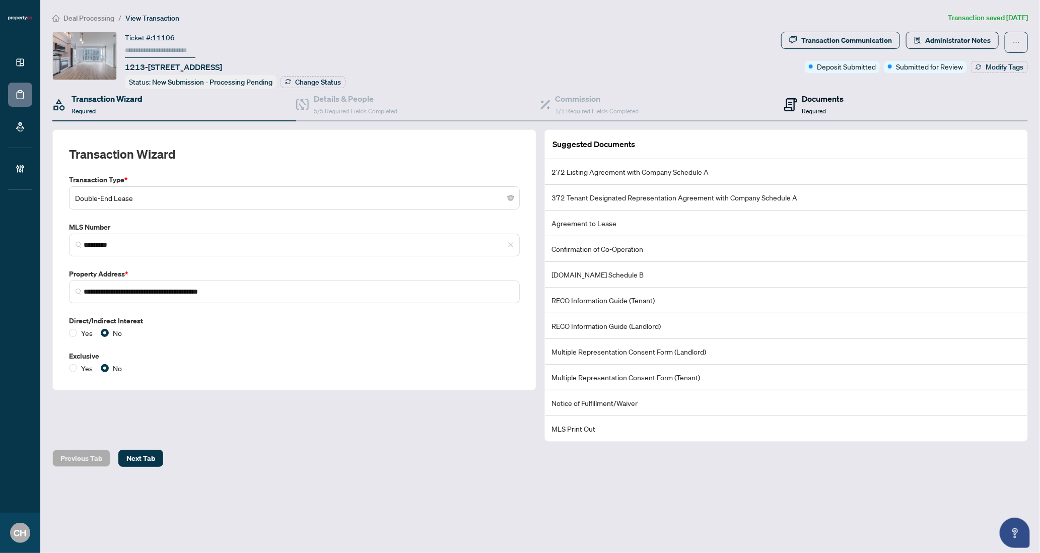
click at [843, 93] on h4 "Documents" at bounding box center [823, 99] width 42 height 12
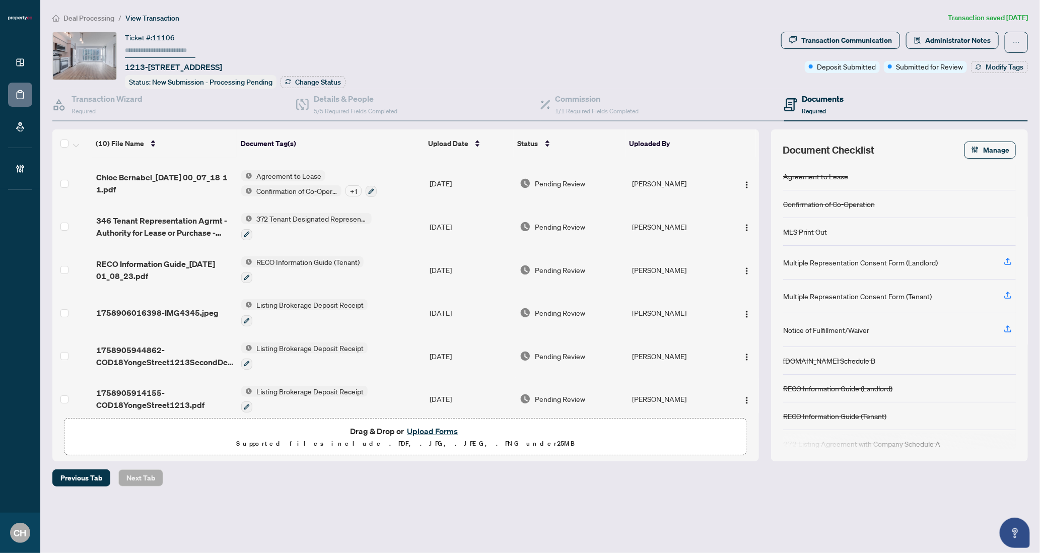
scroll to position [174, 0]
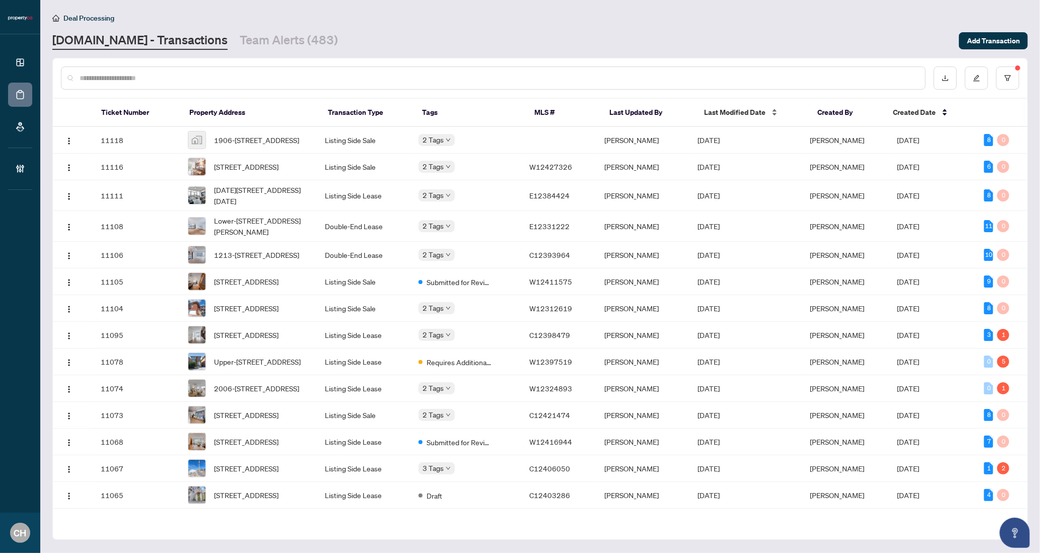
click at [721, 109] on span "Last Modified Date" at bounding box center [734, 112] width 61 height 11
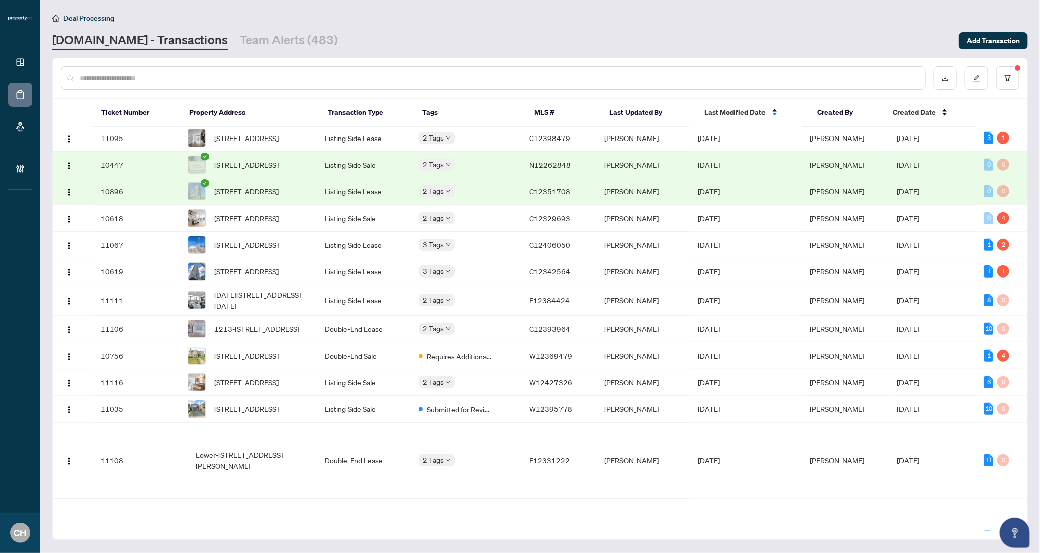
scroll to position [341, 0]
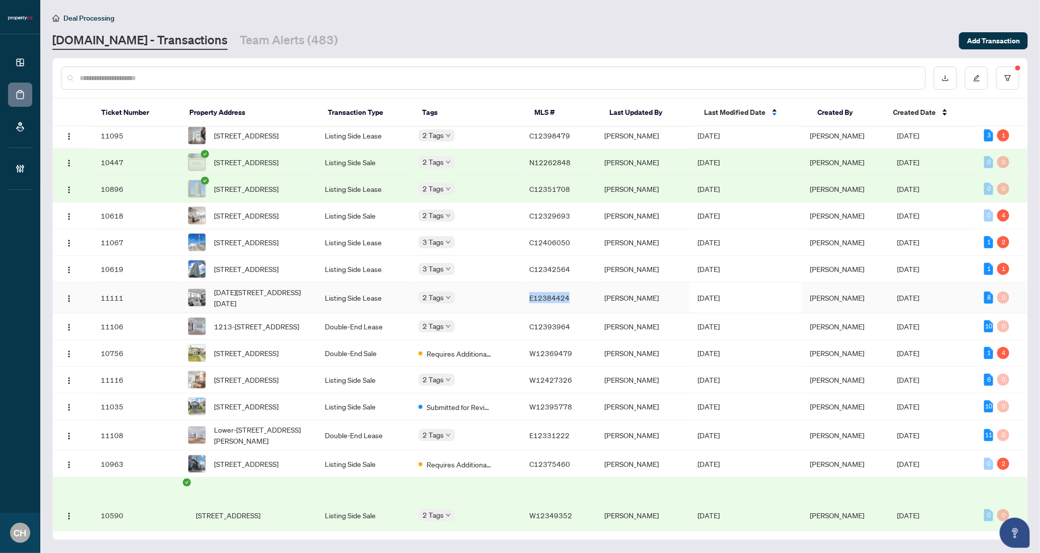
copy span "E12384424"
drag, startPoint x: 570, startPoint y: 351, endPoint x: 821, endPoint y: 0, distance: 431.4
click at [0, 0] on div "Dashboard Deal Processing Mortgage Referrals Brokerage Management CH Clarissa H…" at bounding box center [520, 276] width 1040 height 553
click at [648, 313] on td "[PERSON_NAME]" at bounding box center [643, 297] width 94 height 31
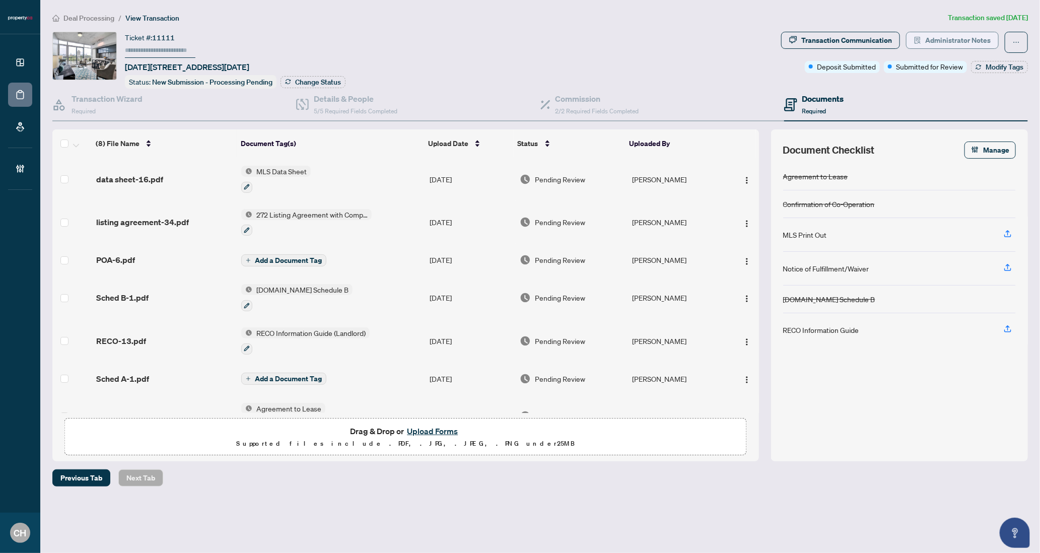
click at [933, 42] on span "Administrator Notes" at bounding box center [957, 40] width 65 height 16
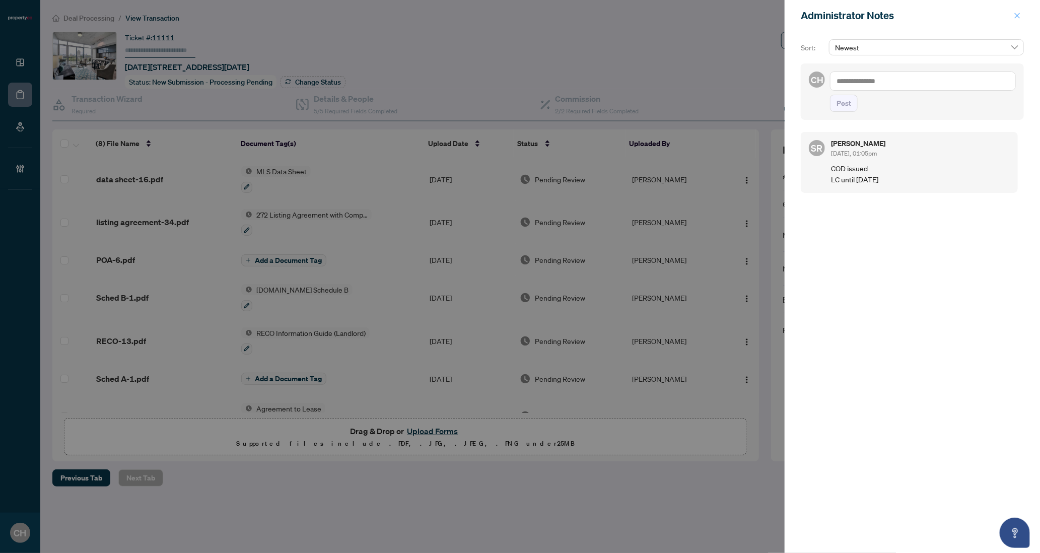
click at [1016, 10] on span "button" at bounding box center [1016, 16] width 7 height 16
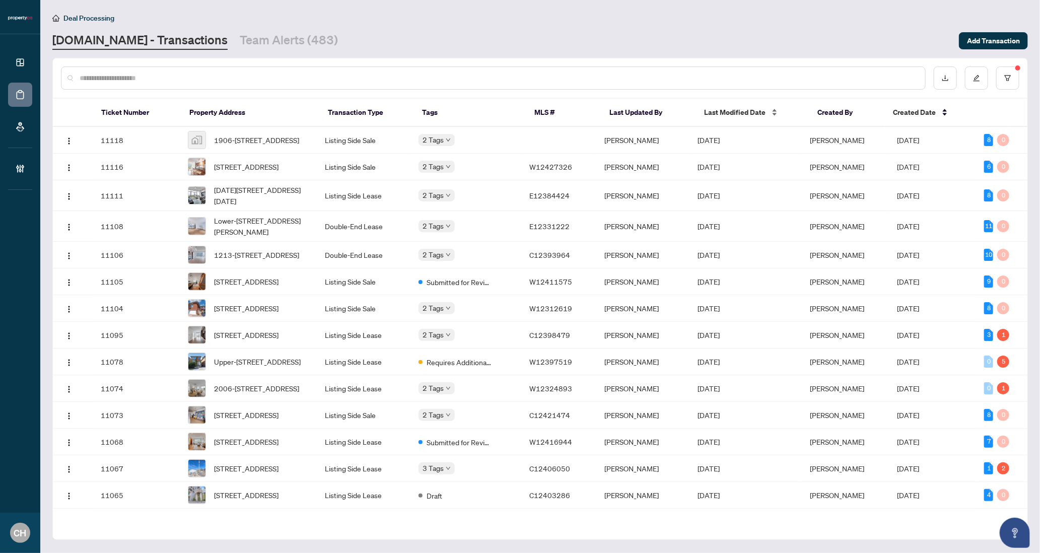
click at [763, 111] on span "Last Modified Date" at bounding box center [734, 112] width 61 height 11
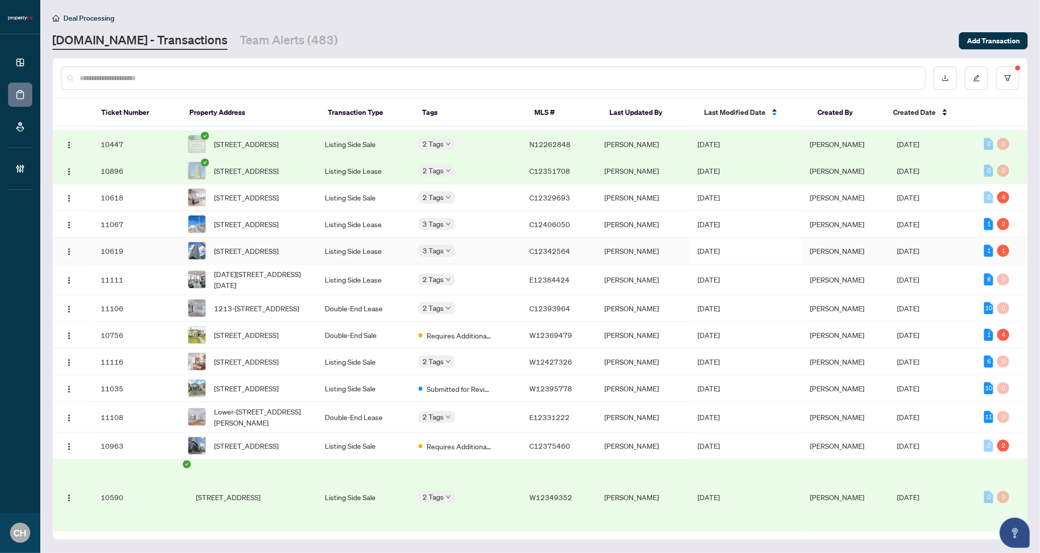
scroll to position [387, 0]
copy span "C12342564"
drag, startPoint x: 571, startPoint y: 308, endPoint x: 804, endPoint y: 8, distance: 380.0
click at [0, 0] on div "Dashboard Deal Processing Mortgage Referrals Brokerage Management CH Clarissa H…" at bounding box center [520, 276] width 1040 height 553
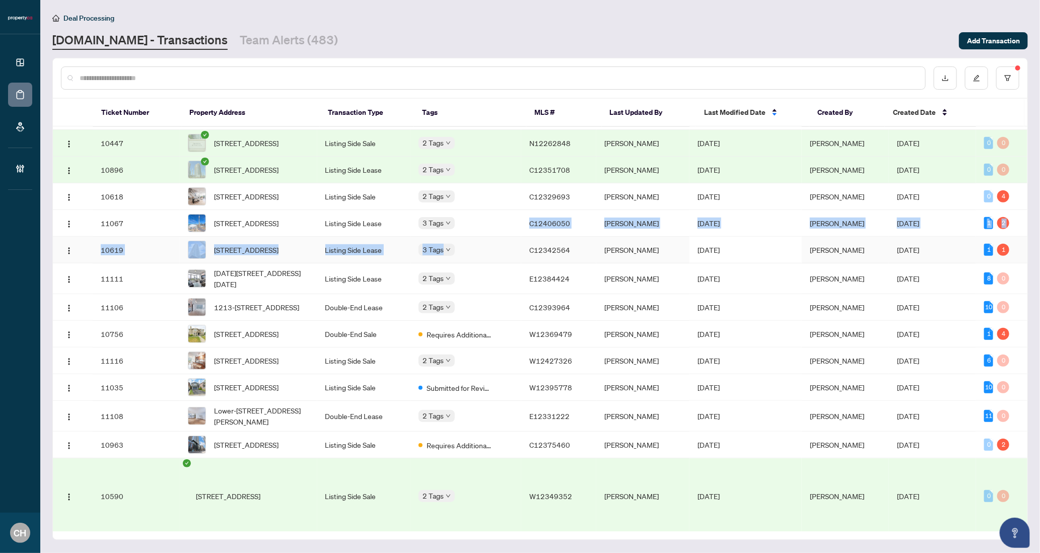
drag, startPoint x: 534, startPoint y: 276, endPoint x: 580, endPoint y: 300, distance: 52.7
click at [720, 237] on td "[DATE]" at bounding box center [745, 223] width 112 height 27
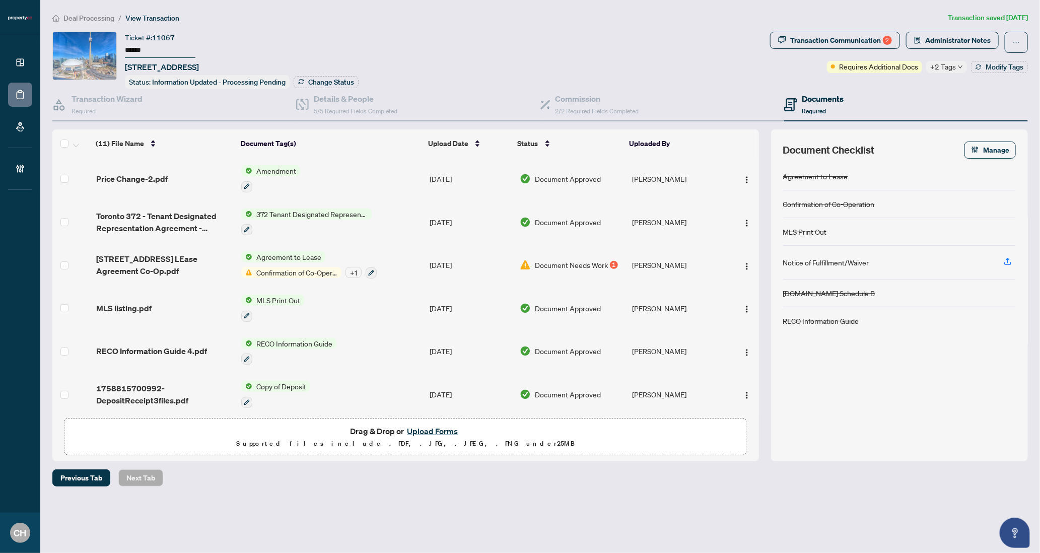
scroll to position [216, 0]
click at [934, 38] on span "Administrator Notes" at bounding box center [957, 40] width 65 height 16
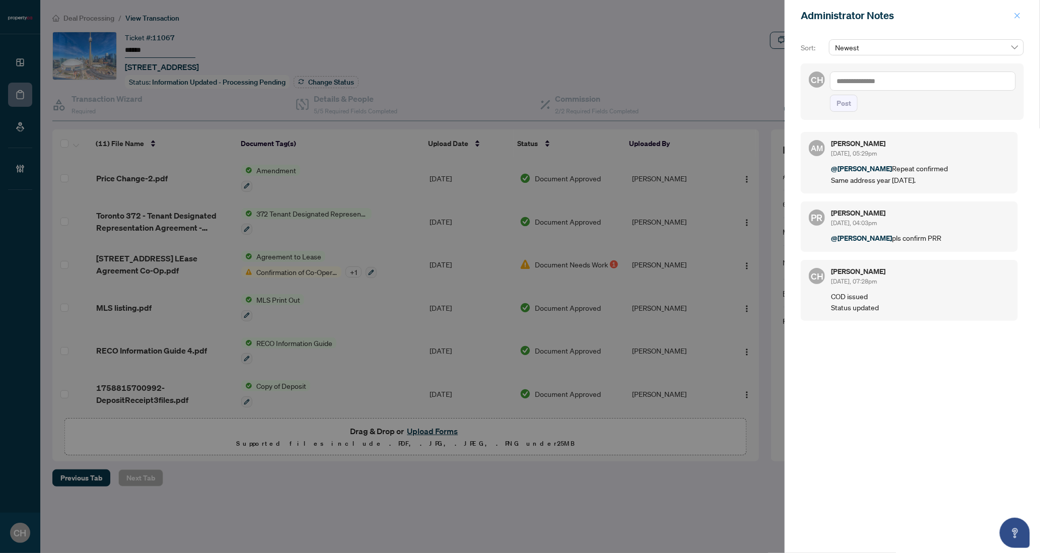
click at [1018, 12] on icon "close" at bounding box center [1016, 15] width 7 height 7
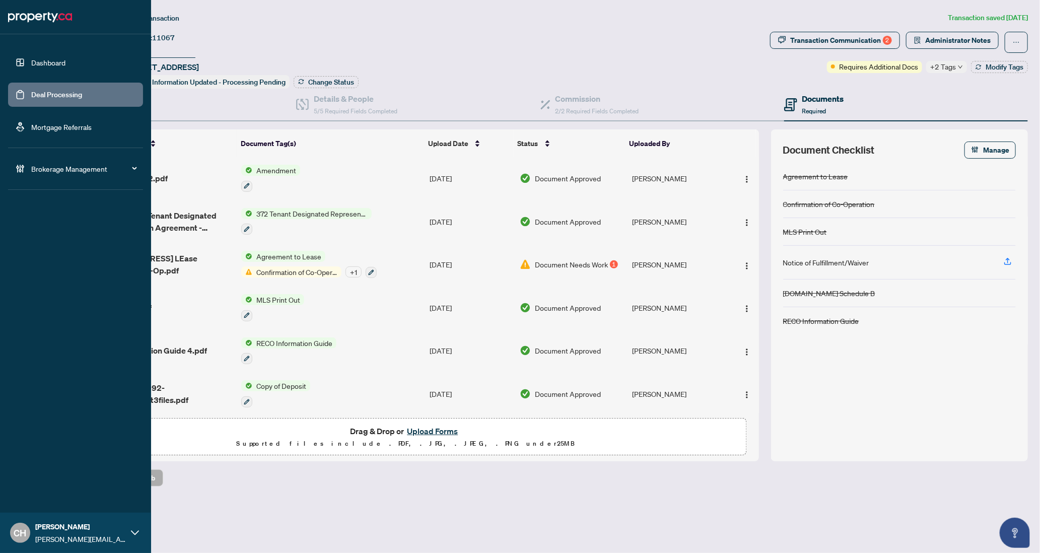
click at [32, 91] on link "Deal Processing" at bounding box center [56, 94] width 51 height 9
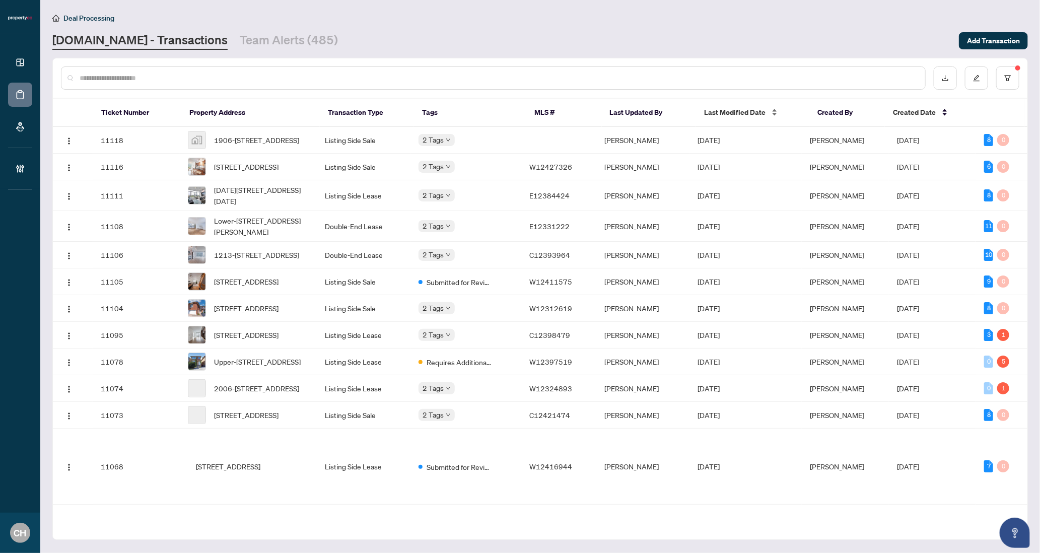
click at [727, 111] on span "Last Modified Date" at bounding box center [734, 112] width 61 height 11
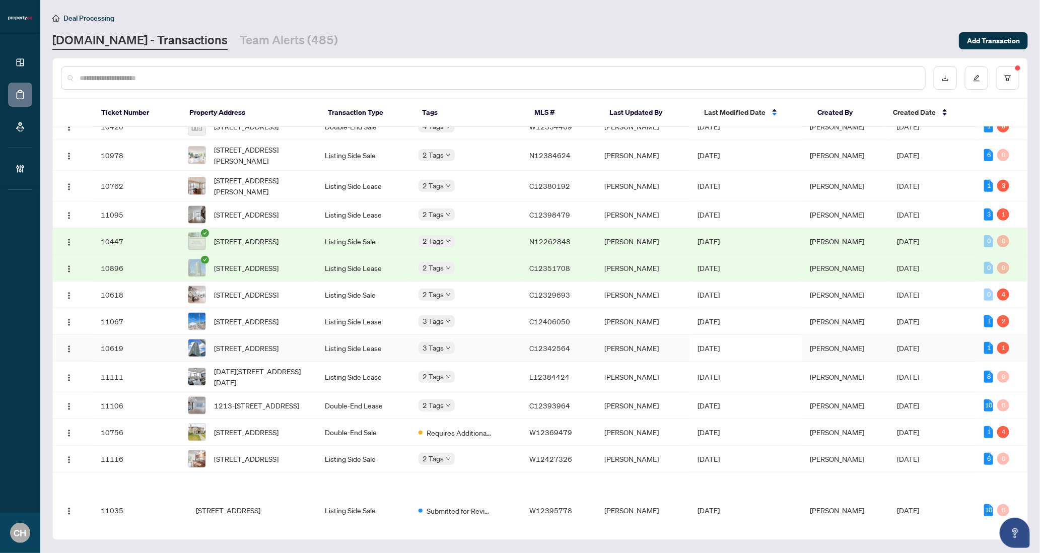
scroll to position [295, 0]
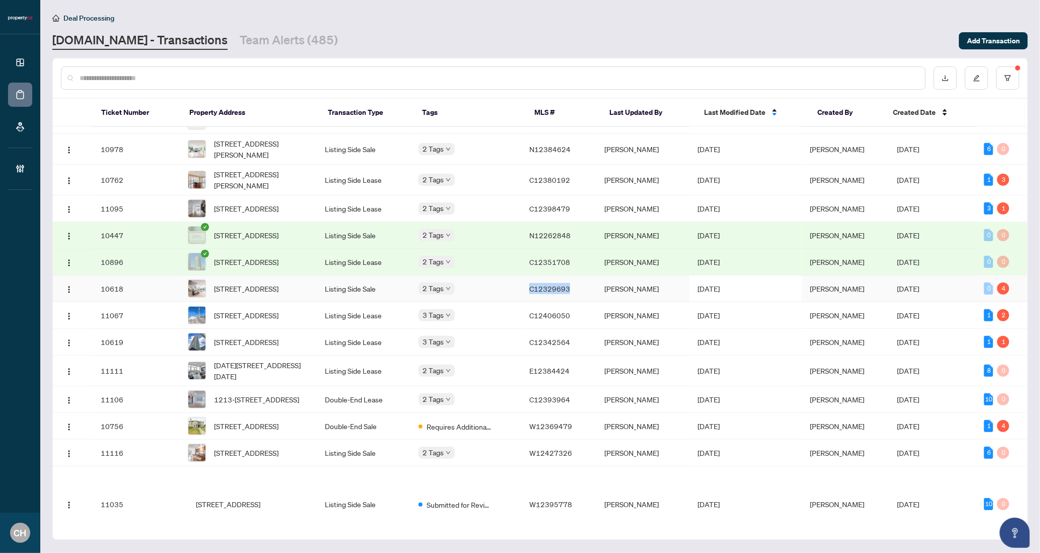
copy span "C12329693"
click at [0, 0] on div "Dashboard Deal Processing Mortgage Referrals Brokerage Management CH Clarissa H…" at bounding box center [520, 276] width 1040 height 553
copy span "C12398479"
click at [0, 0] on div "Dashboard Deal Processing Mortgage Referrals Brokerage Management CH Clarissa H…" at bounding box center [520, 276] width 1040 height 553
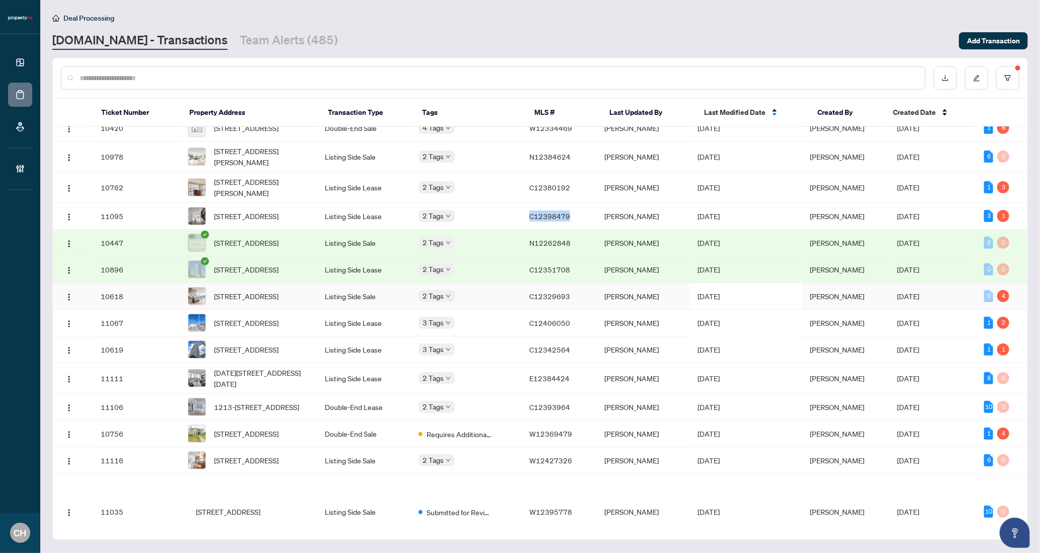
scroll to position [277, 0]
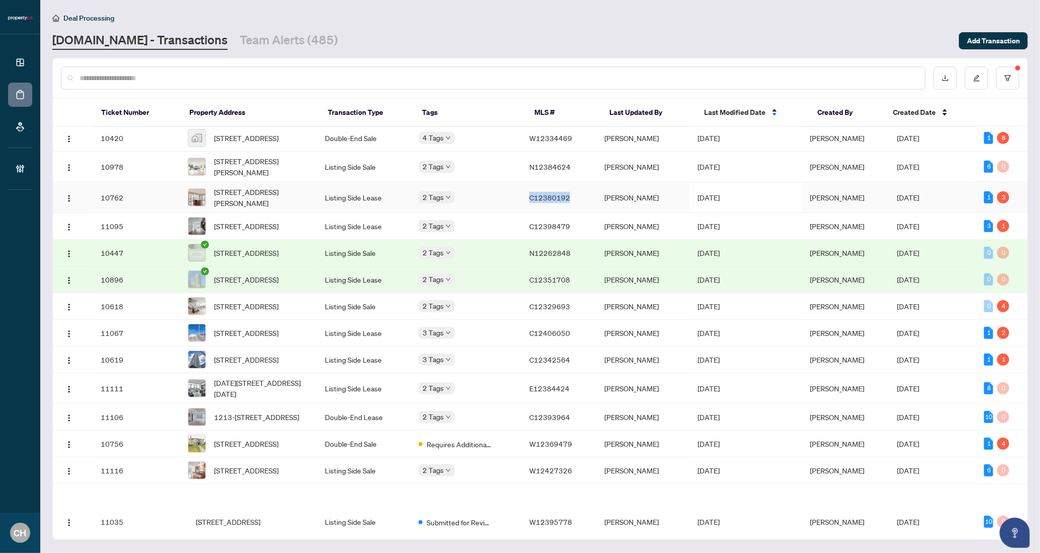
copy span "C12380192"
click at [0, 0] on div "Dashboard Deal Processing Mortgage Referrals Brokerage Management CH Clarissa H…" at bounding box center [520, 276] width 1040 height 553
click at [472, 203] on div "2 Tags" at bounding box center [465, 197] width 95 height 12
click at [486, 213] on td "2 Tags" at bounding box center [465, 197] width 111 height 31
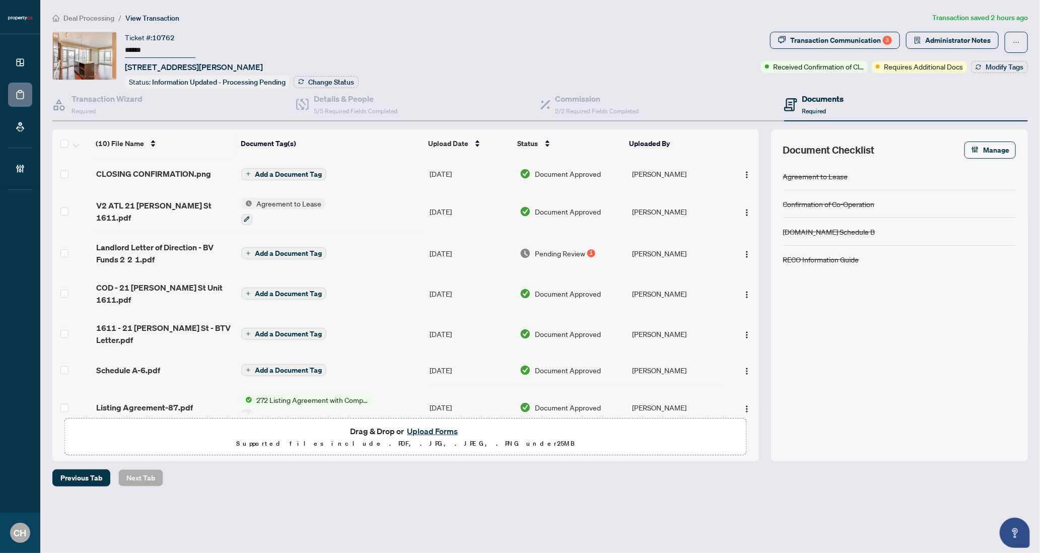
scroll to position [130, 0]
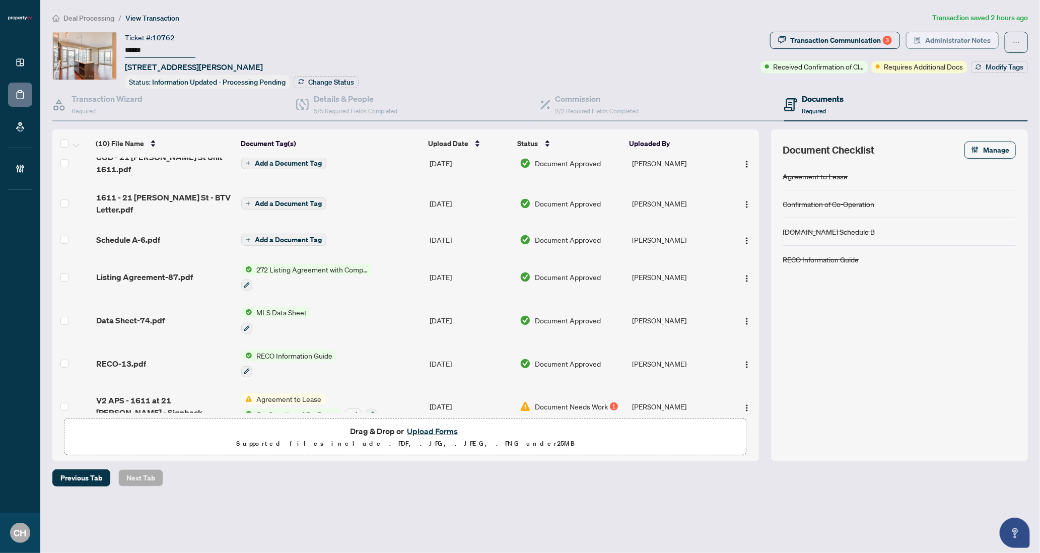
click at [985, 35] on span "Administrator Notes" at bounding box center [957, 40] width 65 height 16
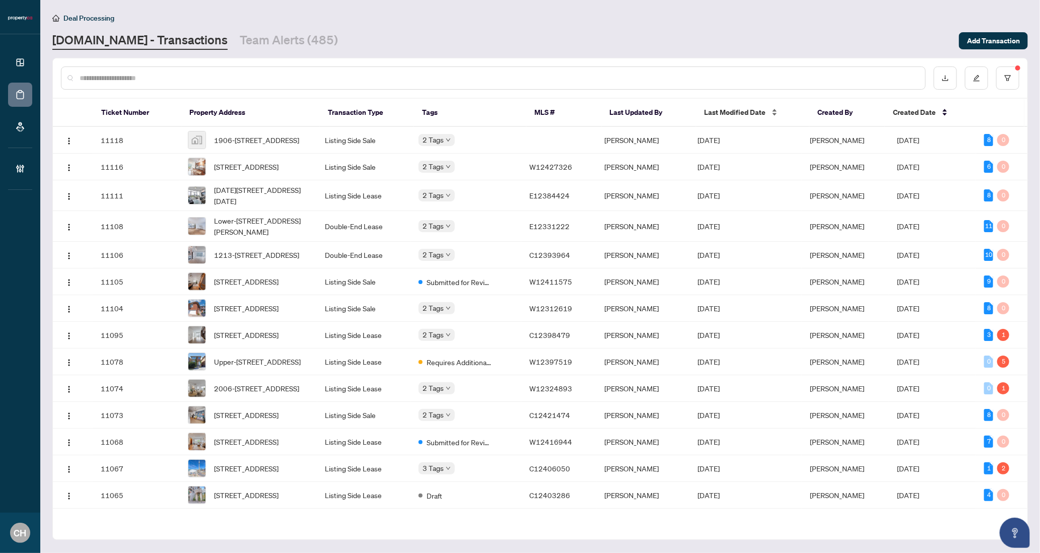
click at [757, 113] on span "Last Modified Date" at bounding box center [734, 112] width 61 height 11
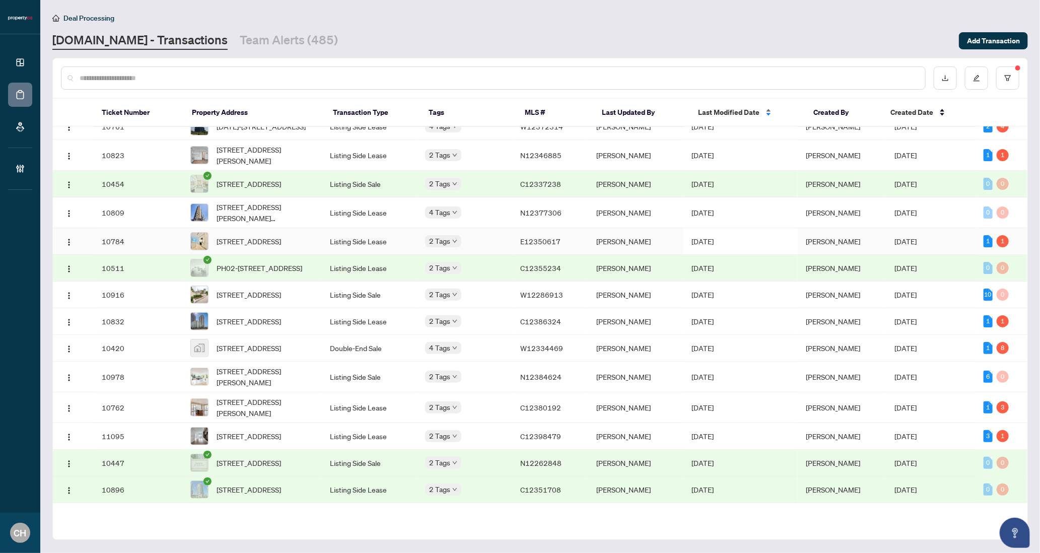
scroll to position [69, 0]
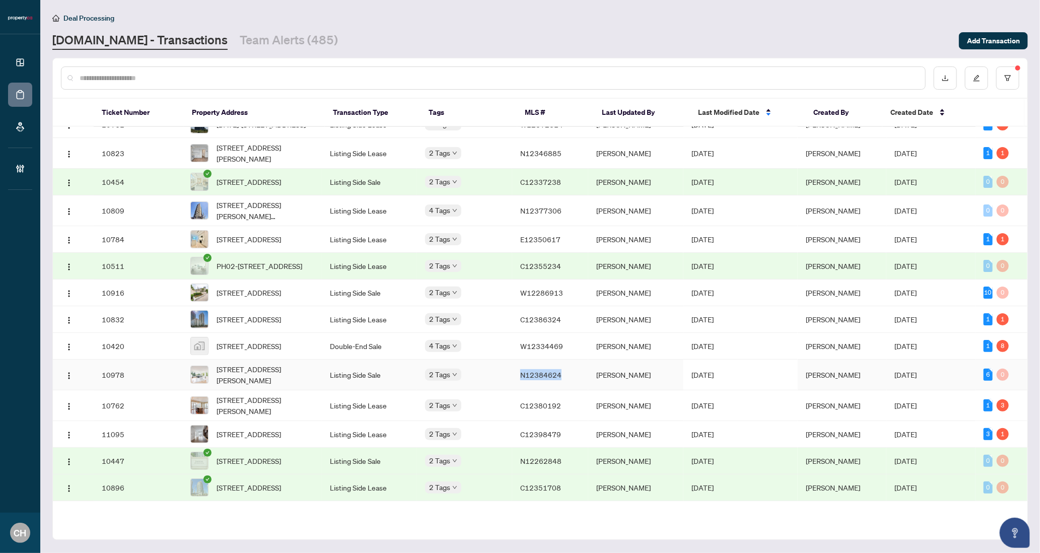
drag, startPoint x: 527, startPoint y: 410, endPoint x: 566, endPoint y: 413, distance: 38.8
click at [566, 390] on td "N12384624" at bounding box center [550, 374] width 76 height 31
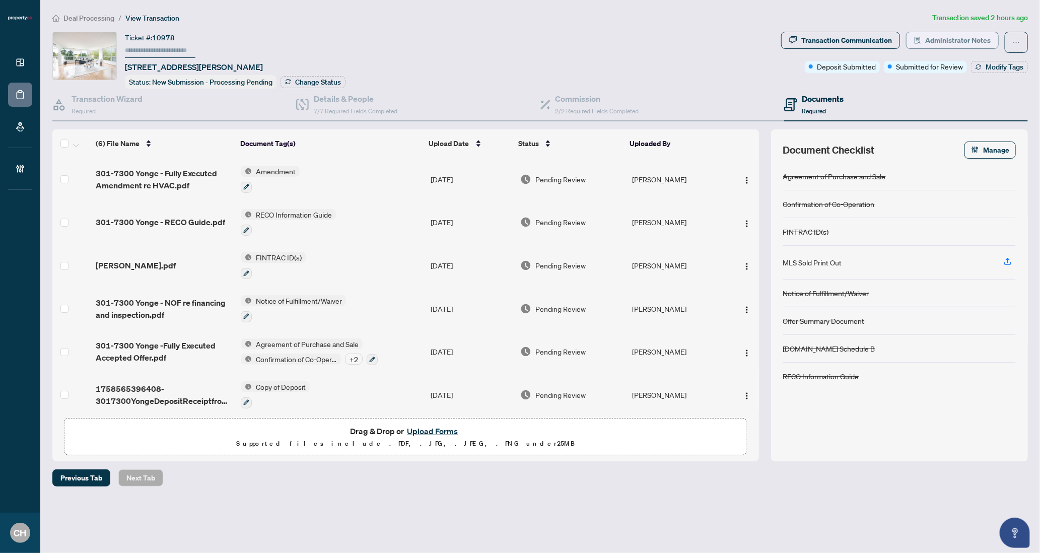
click at [973, 47] on span "Administrator Notes" at bounding box center [957, 40] width 65 height 16
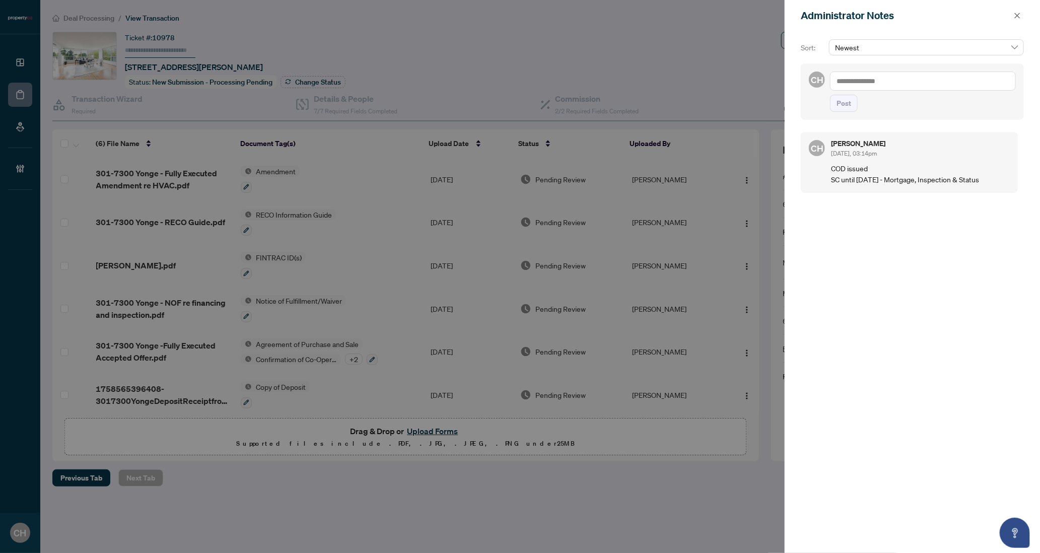
click at [1028, 19] on div "Administrator Notes" at bounding box center [911, 15] width 255 height 31
click at [1022, 15] on button "button" at bounding box center [1016, 16] width 13 height 12
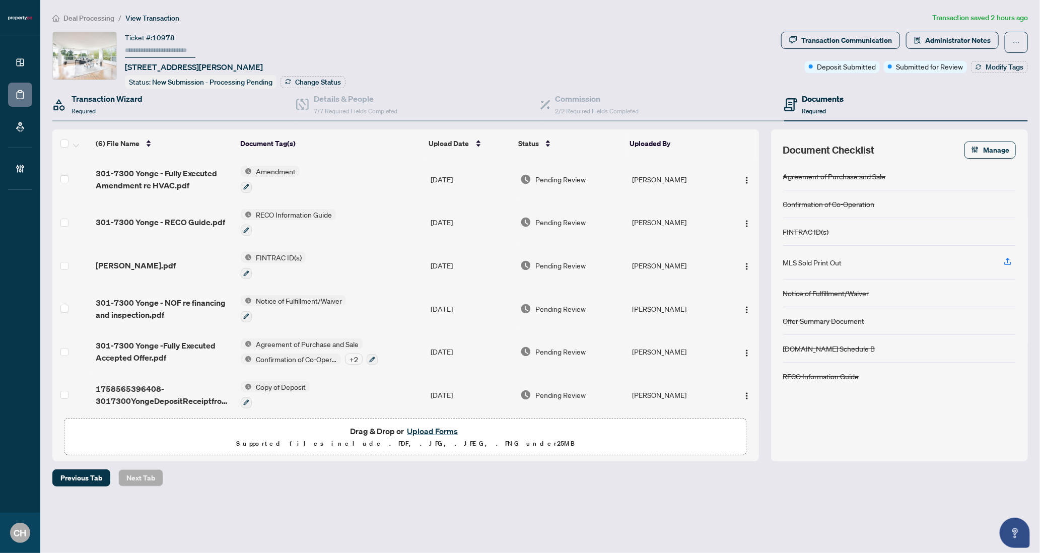
click at [147, 110] on div "Transaction Wizard Required" at bounding box center [174, 105] width 244 height 33
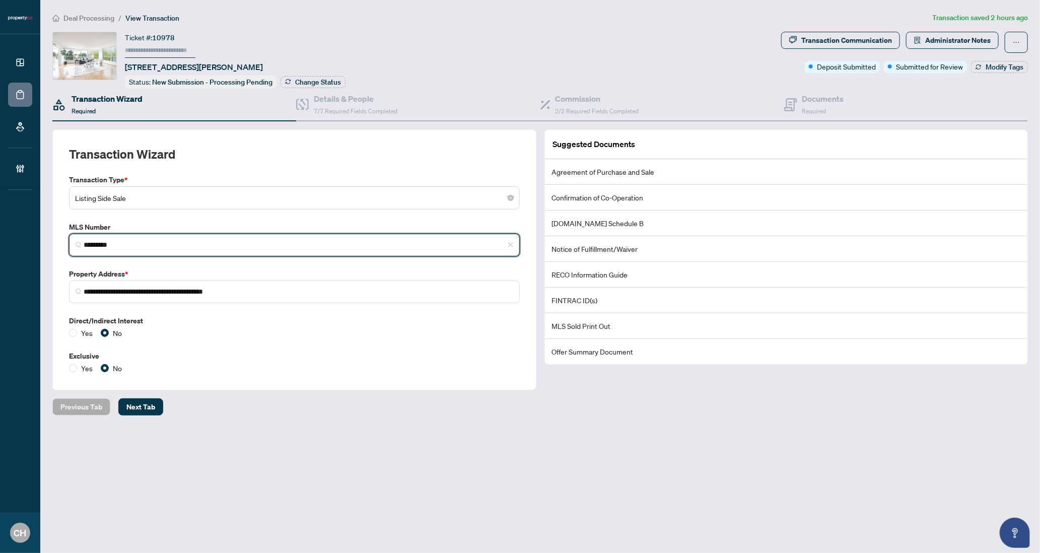
click at [110, 245] on input "*********" at bounding box center [298, 245] width 429 height 11
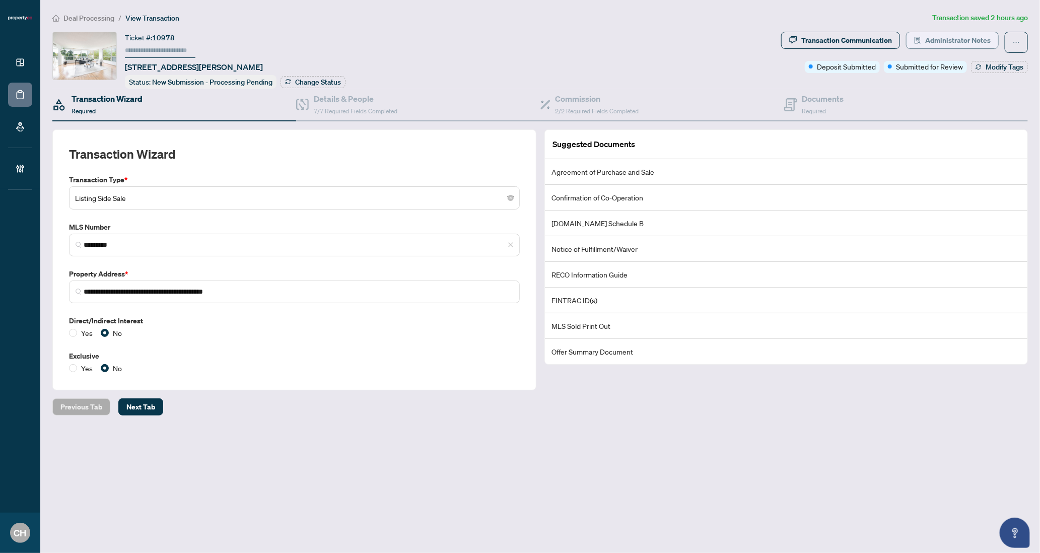
click at [938, 34] on span "Administrator Notes" at bounding box center [957, 40] width 65 height 16
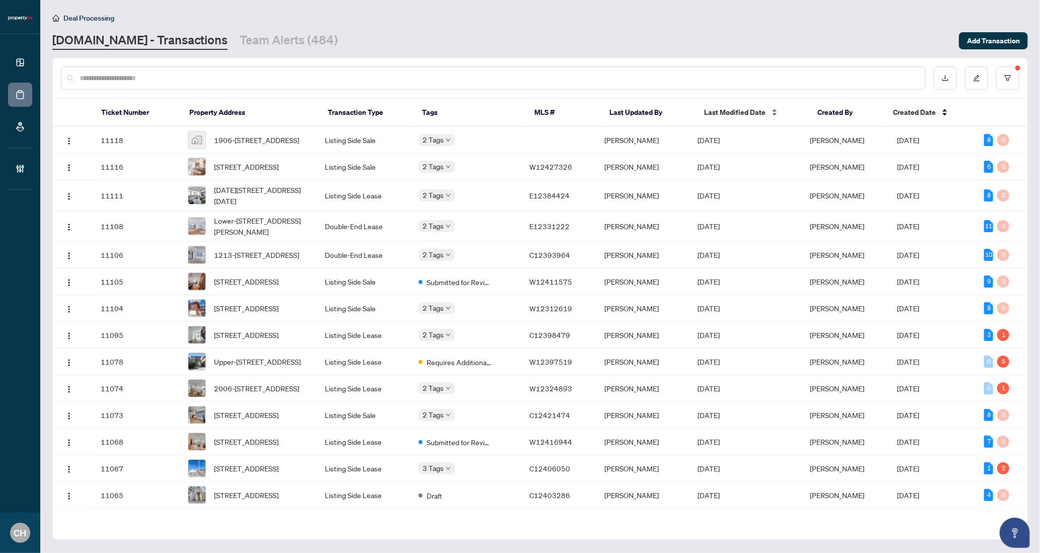
click at [730, 112] on span "Last Modified Date" at bounding box center [734, 112] width 61 height 11
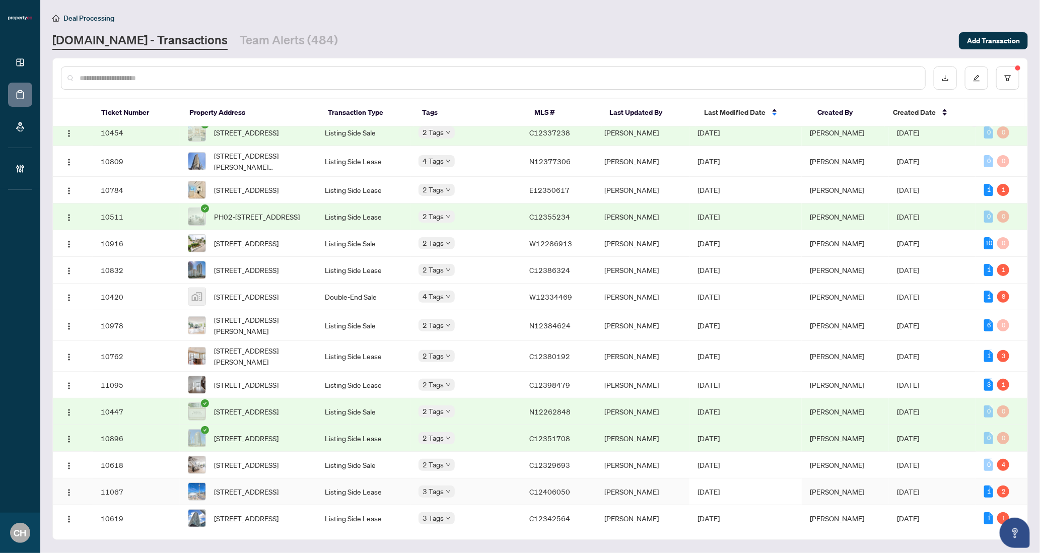
scroll to position [113, 0]
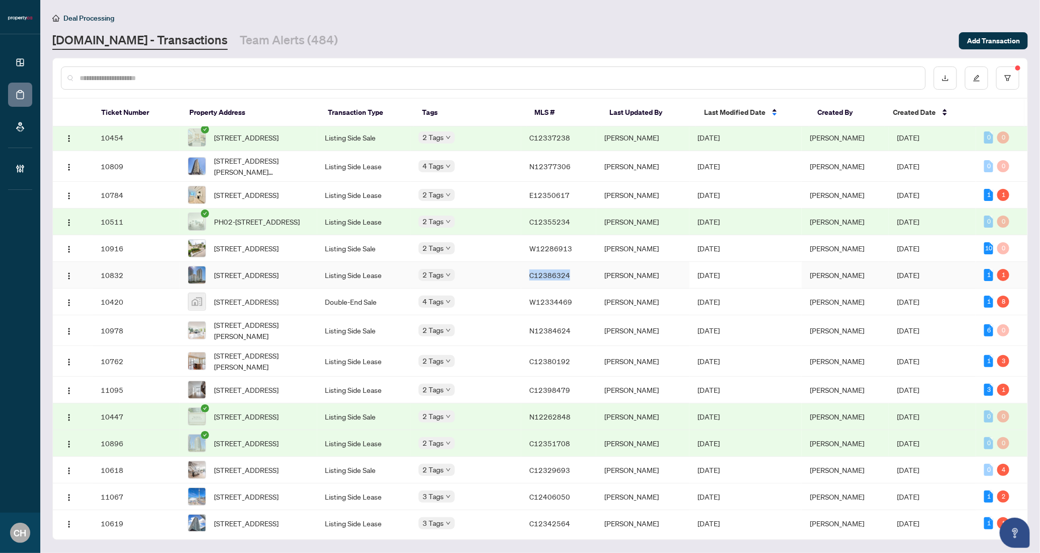
copy span "C12386324"
click at [0, 0] on div "Dashboard Deal Processing Mortgage Referrals Brokerage Management CH Clarissa H…" at bounding box center [520, 276] width 1040 height 553
copy span "W12286913"
click at [521, 288] on td "2 Tags" at bounding box center [465, 275] width 111 height 27
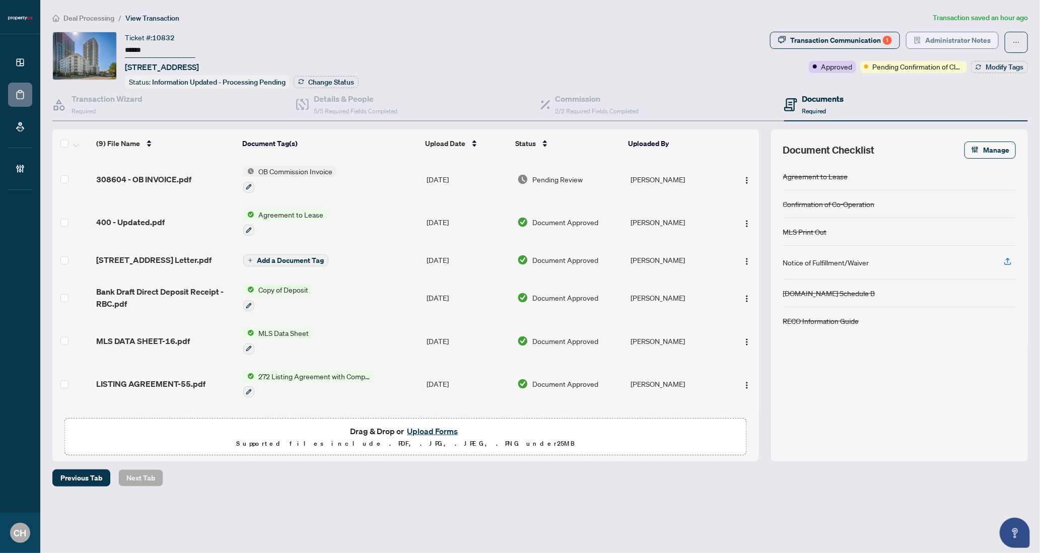
click at [928, 39] on span "Administrator Notes" at bounding box center [957, 40] width 65 height 16
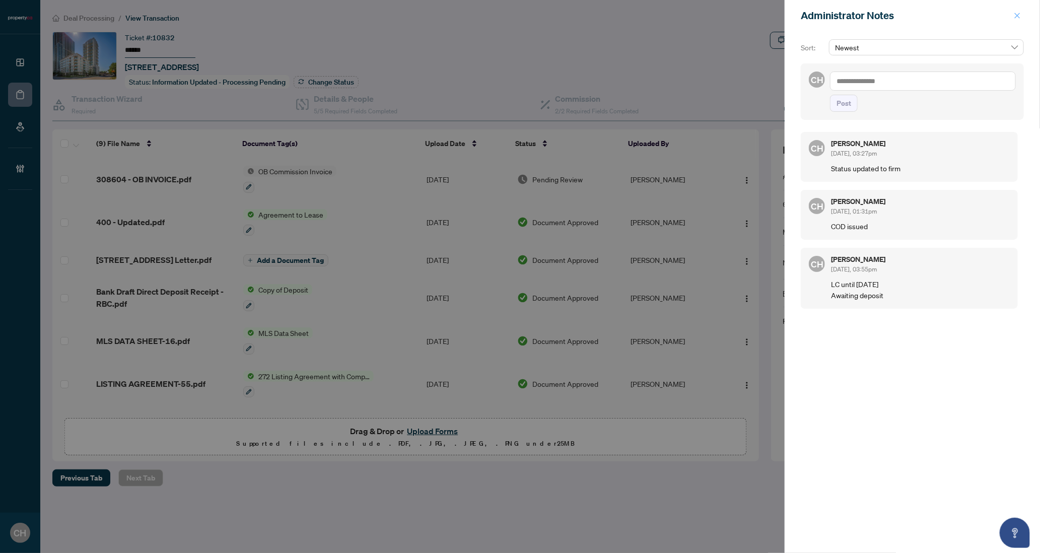
click at [1018, 21] on span "button" at bounding box center [1016, 16] width 7 height 16
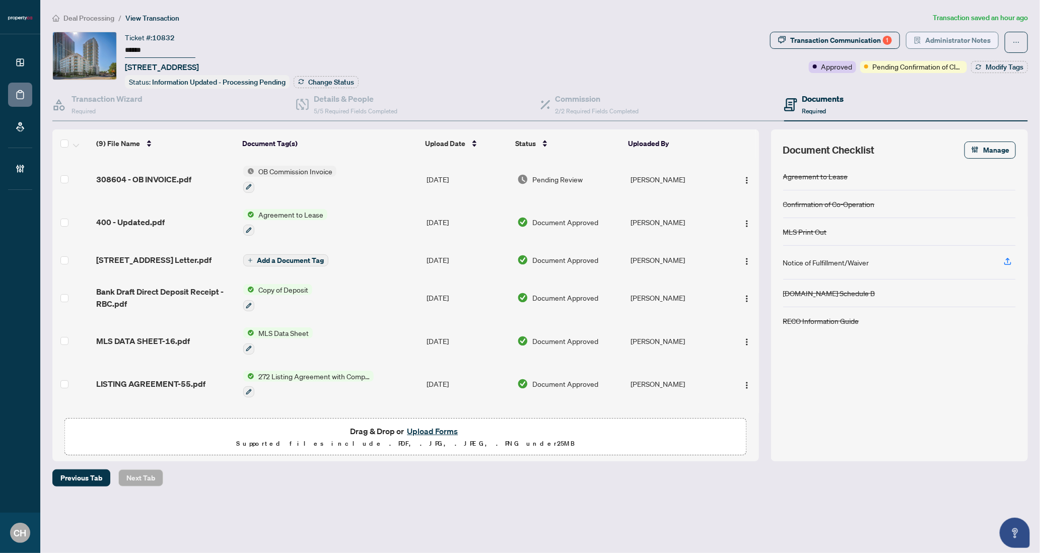
click at [974, 32] on span "Administrator Notes" at bounding box center [957, 40] width 65 height 16
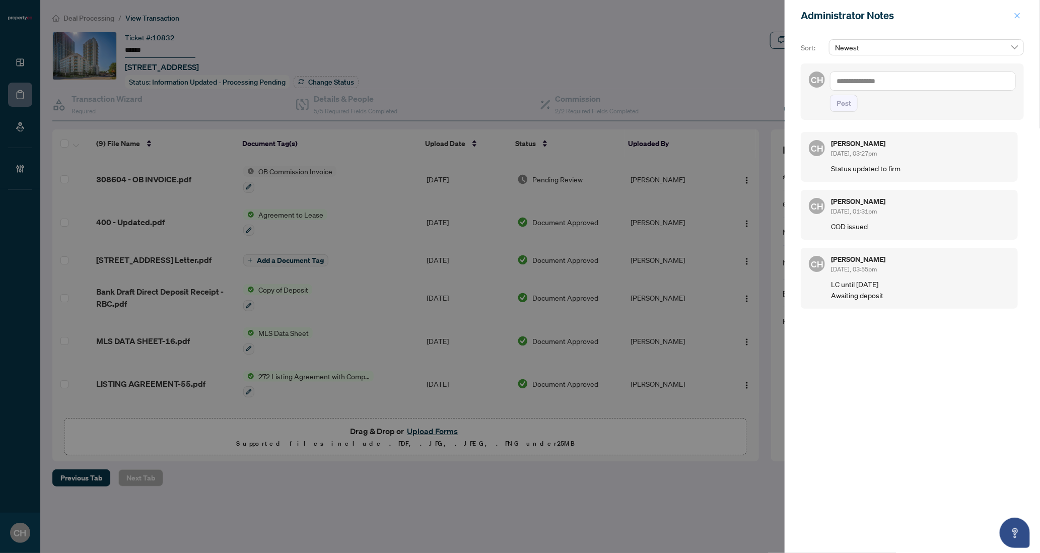
click at [1012, 19] on button "button" at bounding box center [1016, 16] width 13 height 12
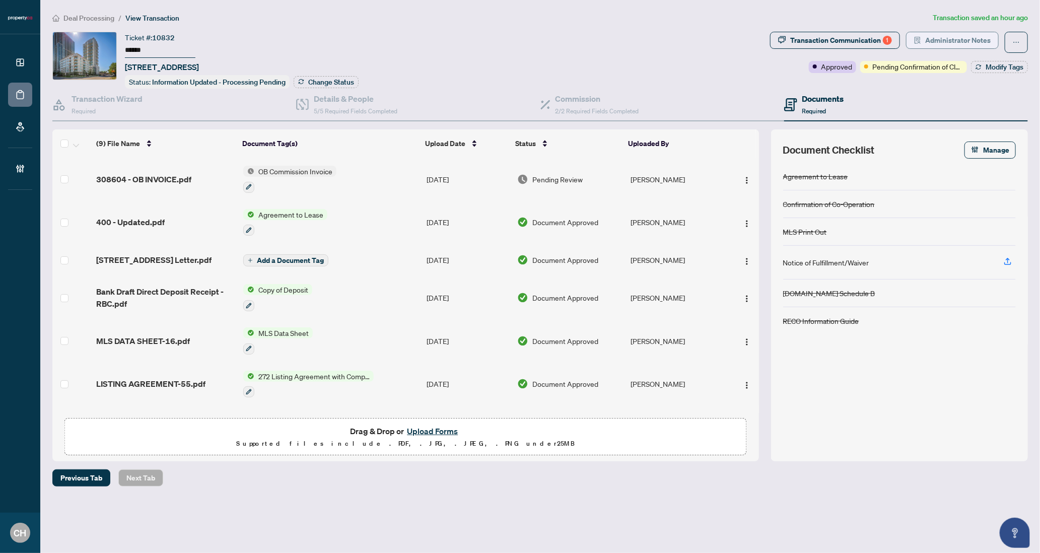
click at [983, 42] on span "Administrator Notes" at bounding box center [957, 40] width 65 height 16
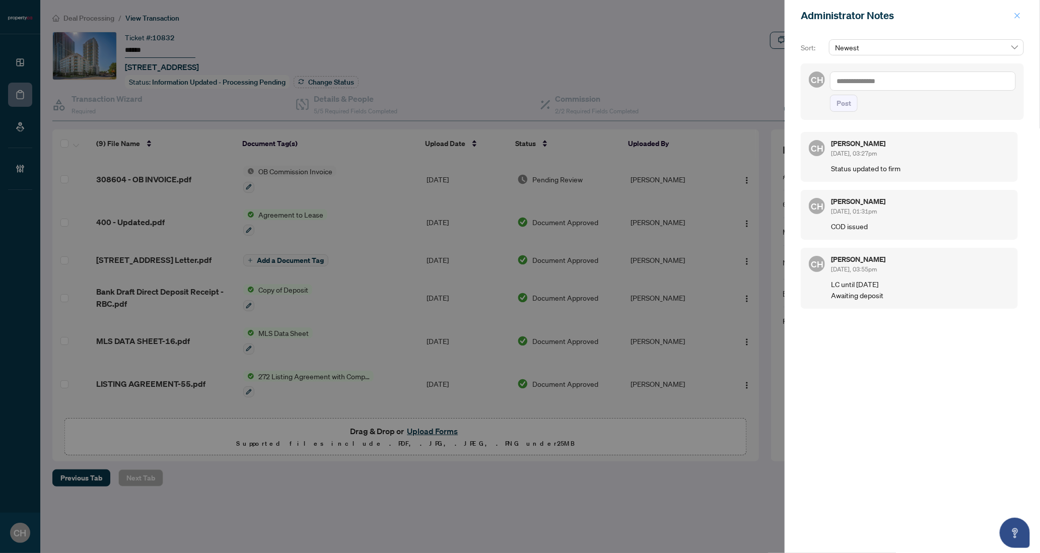
click at [1014, 19] on span "button" at bounding box center [1016, 16] width 7 height 16
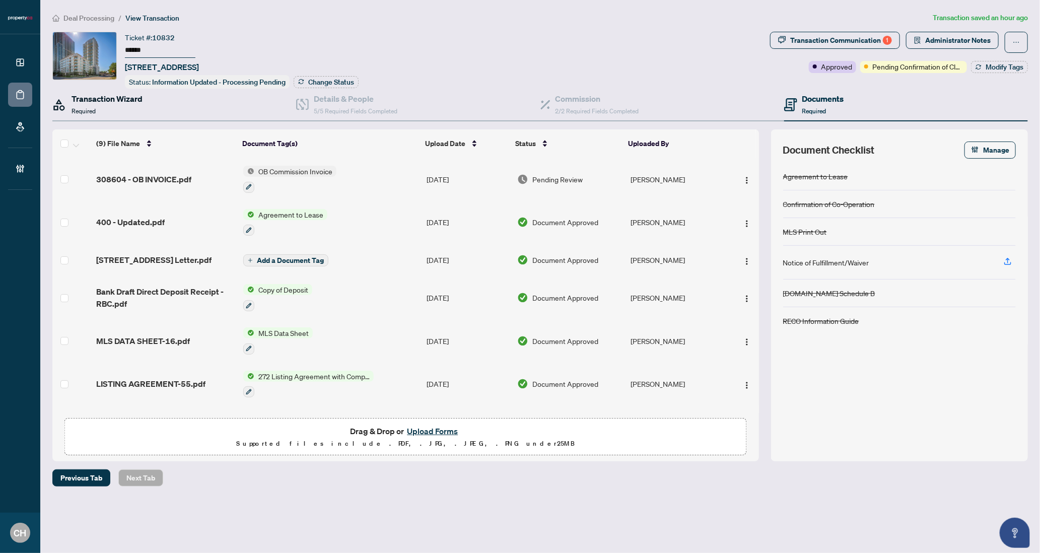
click at [82, 109] on span "Required" at bounding box center [83, 111] width 24 height 8
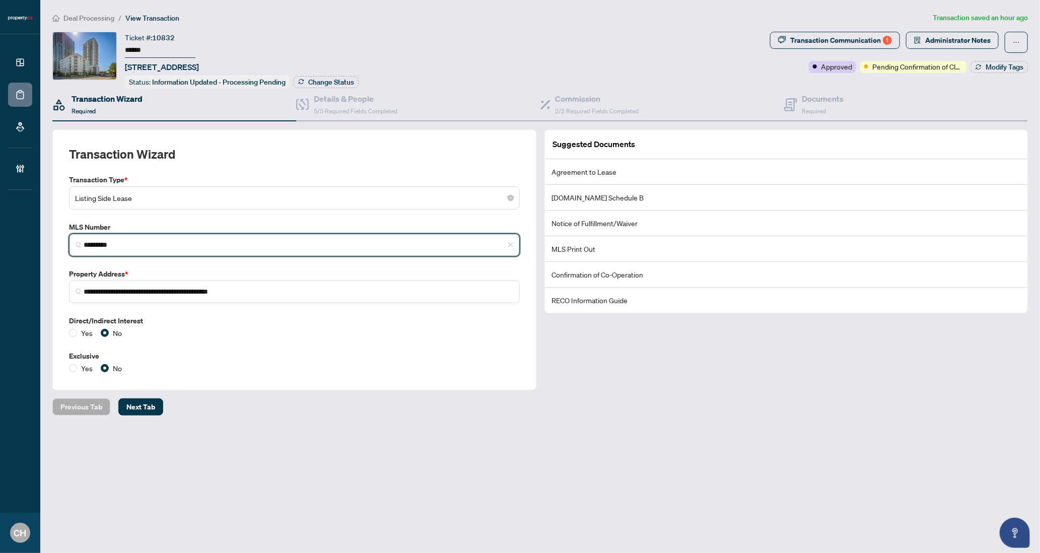
click at [115, 243] on input "*********" at bounding box center [298, 245] width 429 height 11
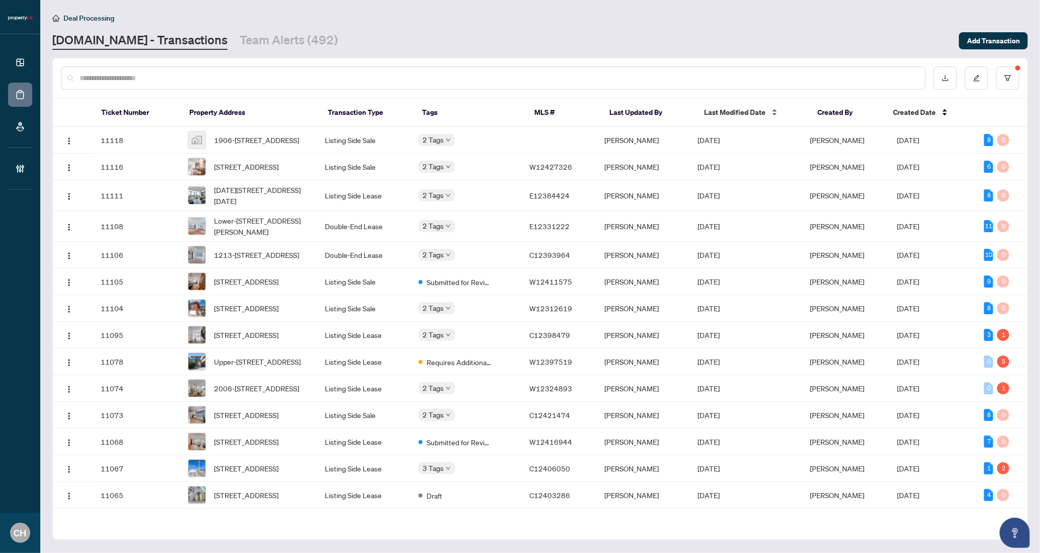
click at [777, 116] on div "Last Modified Date" at bounding box center [752, 112] width 97 height 11
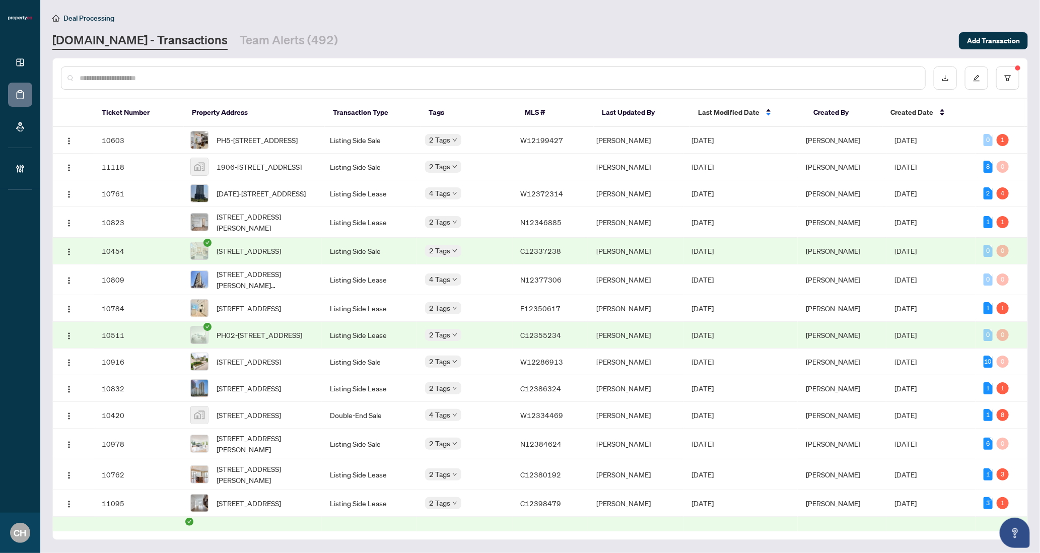
scroll to position [2, 0]
drag, startPoint x: 564, startPoint y: 385, endPoint x: 868, endPoint y: 6, distance: 486.7
click at [0, 0] on div "Dashboard Deal Processing Mortgage Referrals Brokerage Management CH Clarissa H…" at bounding box center [520, 276] width 1040 height 553
click at [522, 374] on td "W12286913" at bounding box center [550, 360] width 76 height 27
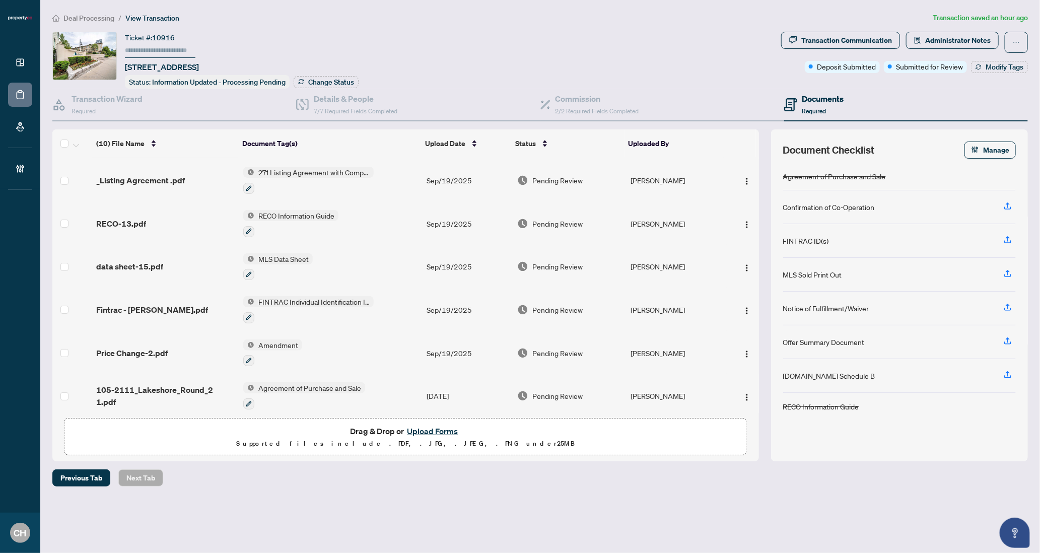
scroll to position [172, 0]
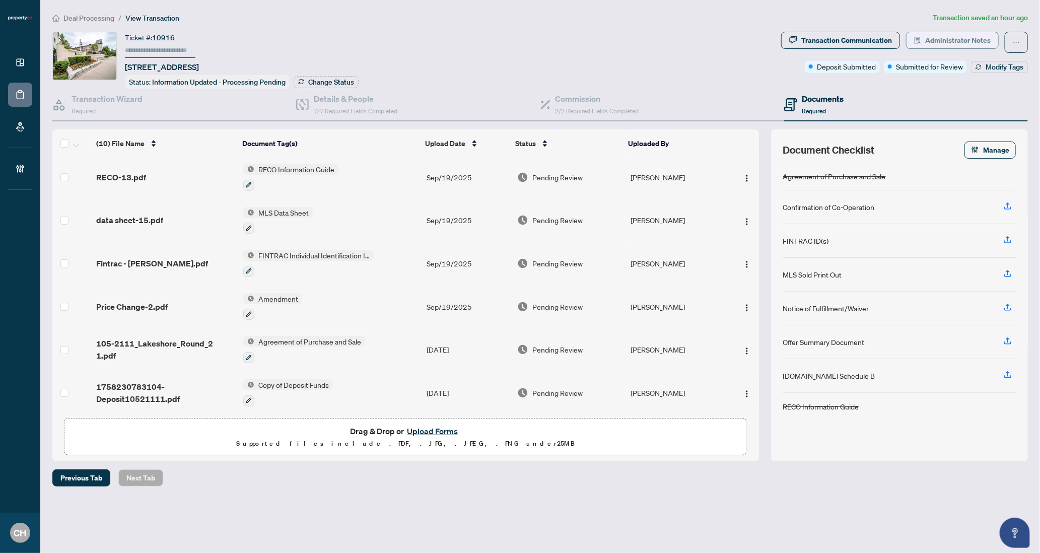
click at [922, 38] on button "Administrator Notes" at bounding box center [952, 40] width 93 height 17
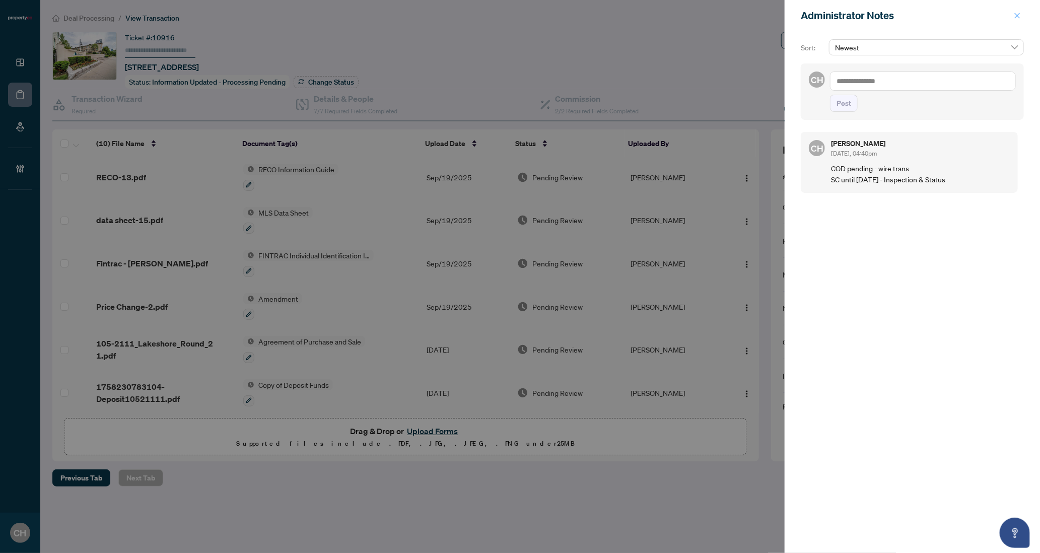
click at [1017, 17] on icon "close" at bounding box center [1016, 15] width 7 height 7
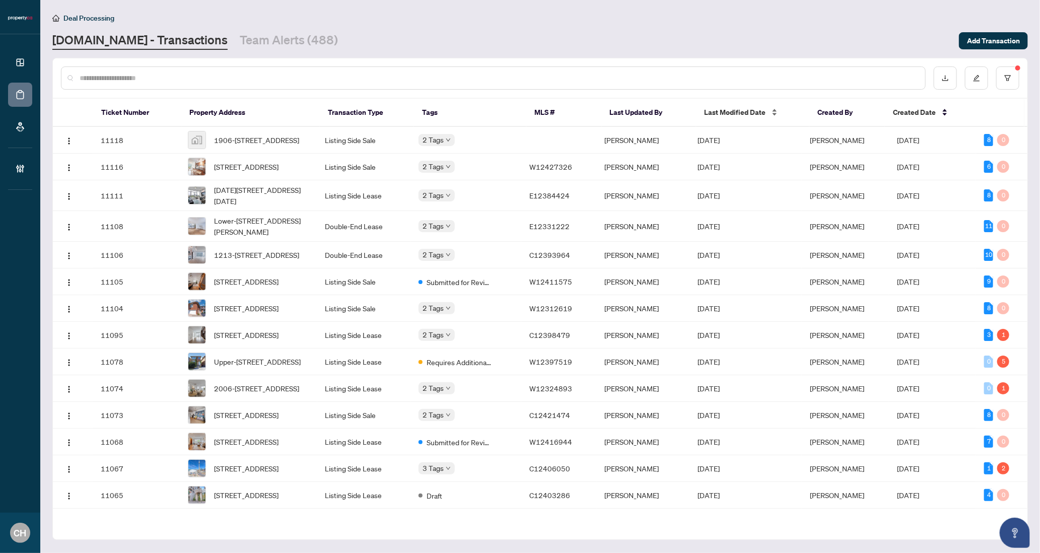
click at [725, 107] on div "Last Modified Date" at bounding box center [752, 112] width 97 height 11
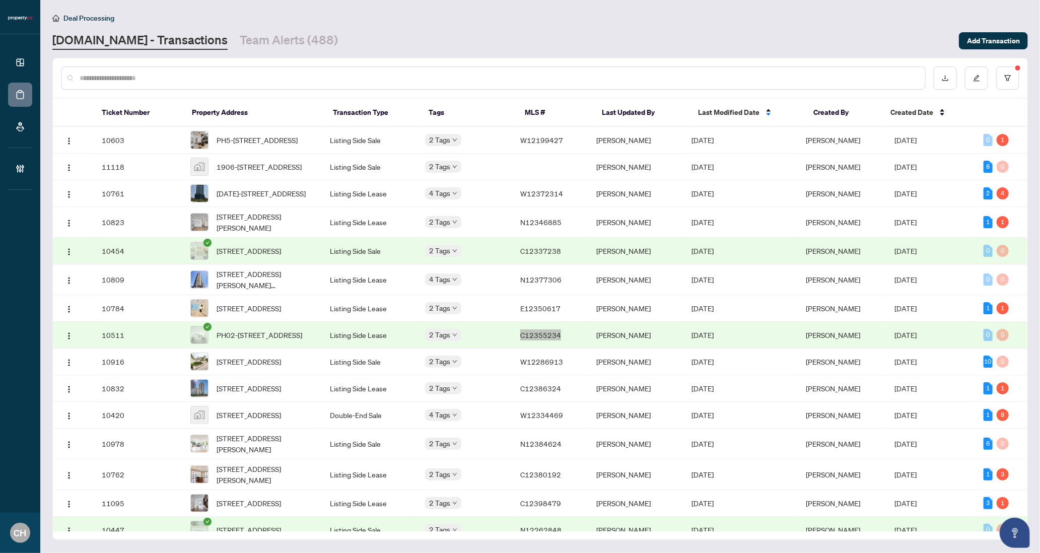
drag, startPoint x: 562, startPoint y: 356, endPoint x: 581, endPoint y: 18, distance: 338.4
click at [0, 0] on div "Dashboard Deal Processing Mortgage Referrals Brokerage Management CH Clarissa H…" at bounding box center [520, 276] width 1040 height 553
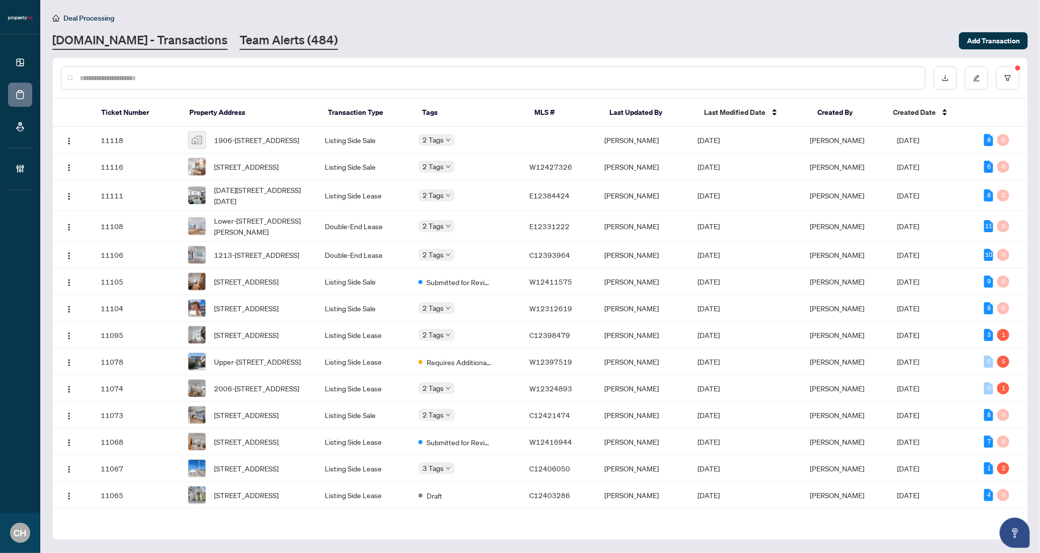
click at [284, 40] on link "Team Alerts (484)" at bounding box center [289, 41] width 98 height 18
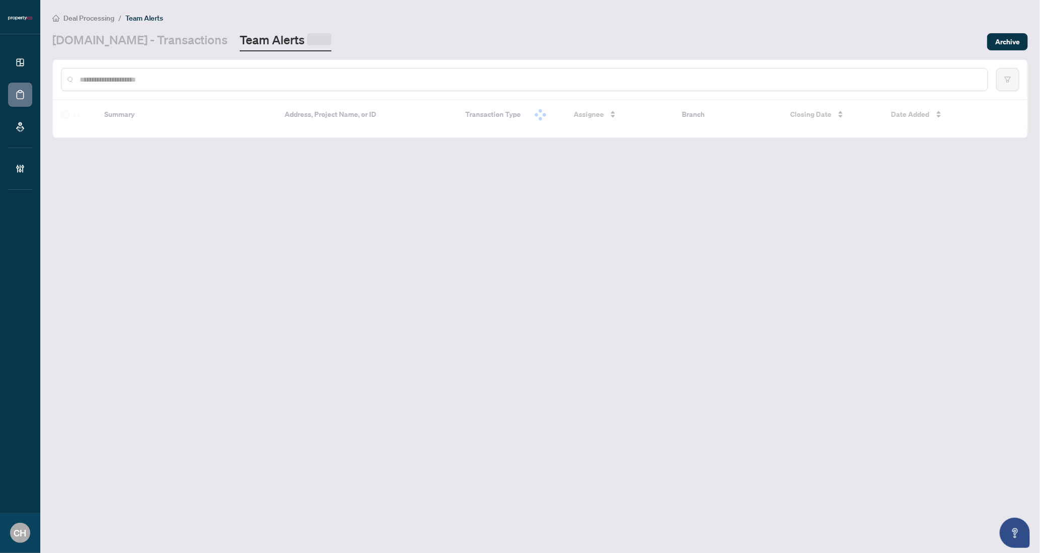
click at [297, 78] on input "text" at bounding box center [530, 79] width 900 height 11
type input "*"
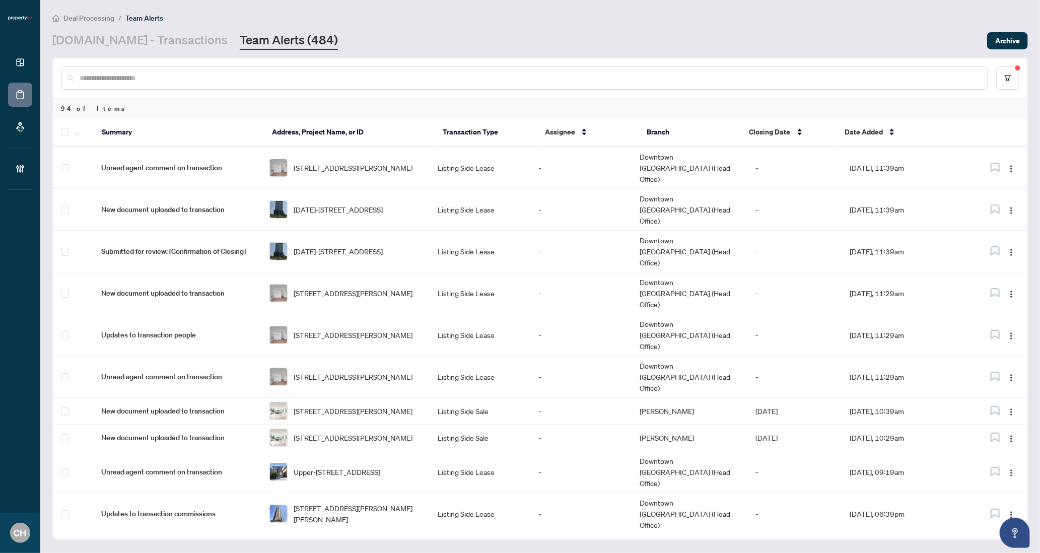
paste input "*********"
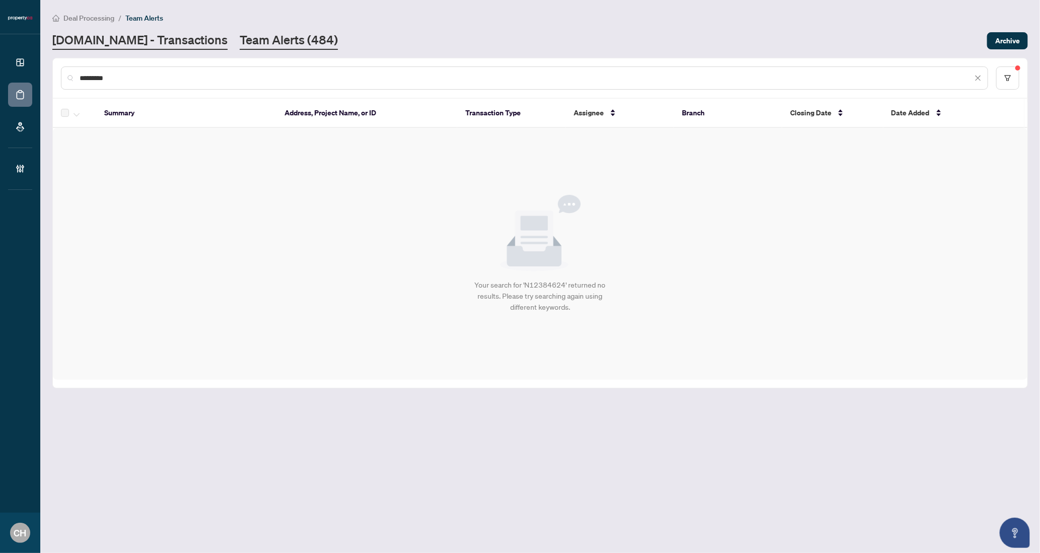
type input "*********"
click at [155, 44] on link "[DOMAIN_NAME] - Transactions" at bounding box center [139, 41] width 175 height 18
